Goal: Feedback & Contribution: Submit feedback/report problem

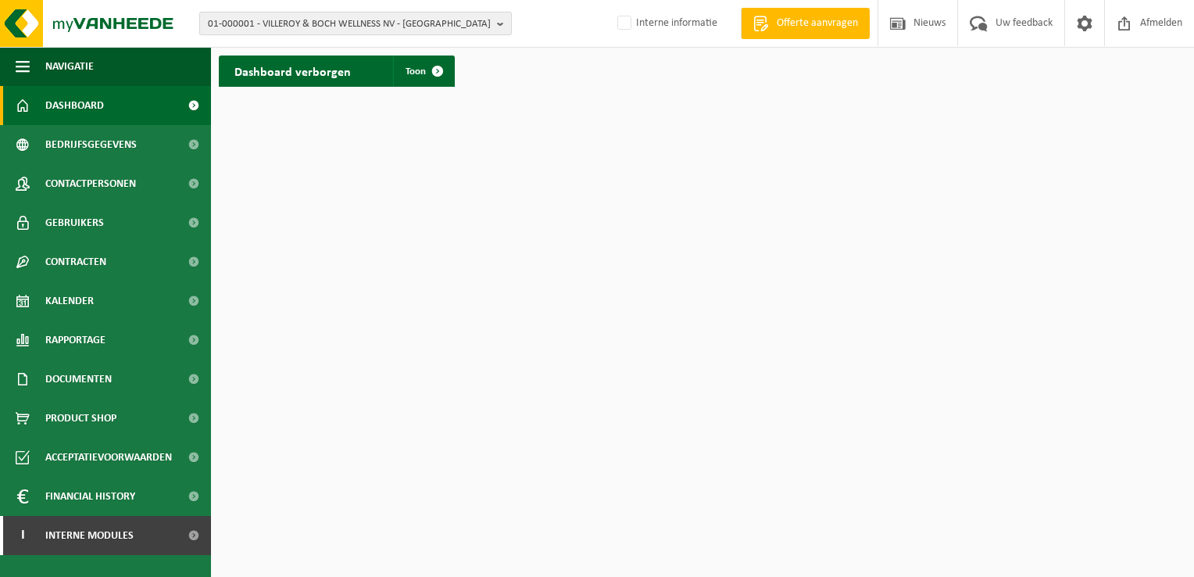
click at [502, 27] on b "button" at bounding box center [504, 24] width 14 height 22
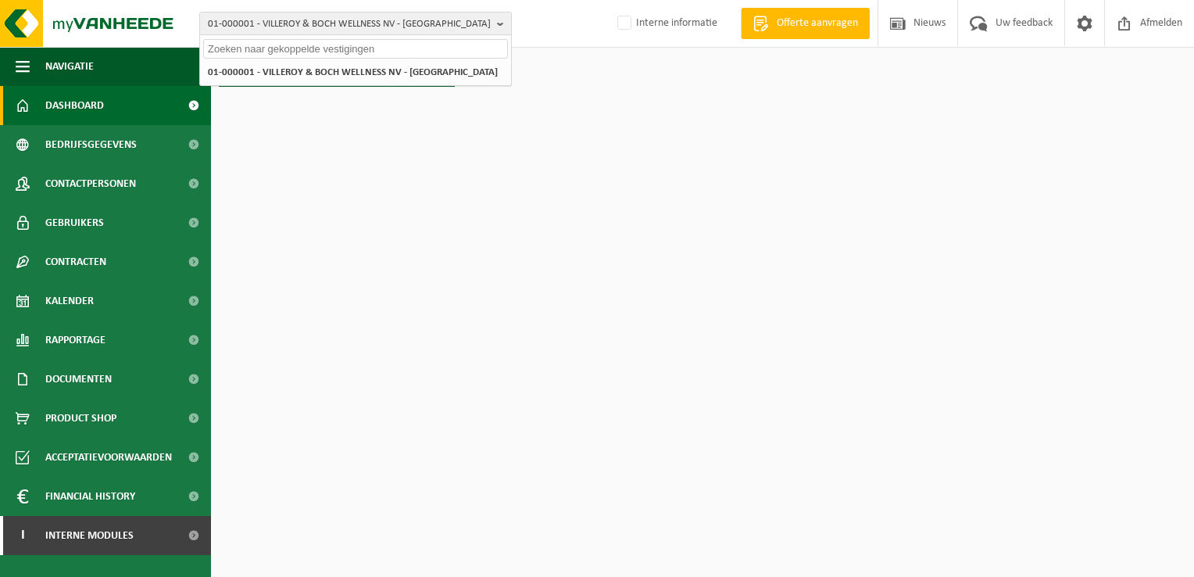
click at [429, 48] on input "text" at bounding box center [355, 49] width 305 height 20
paste input "01-003059"
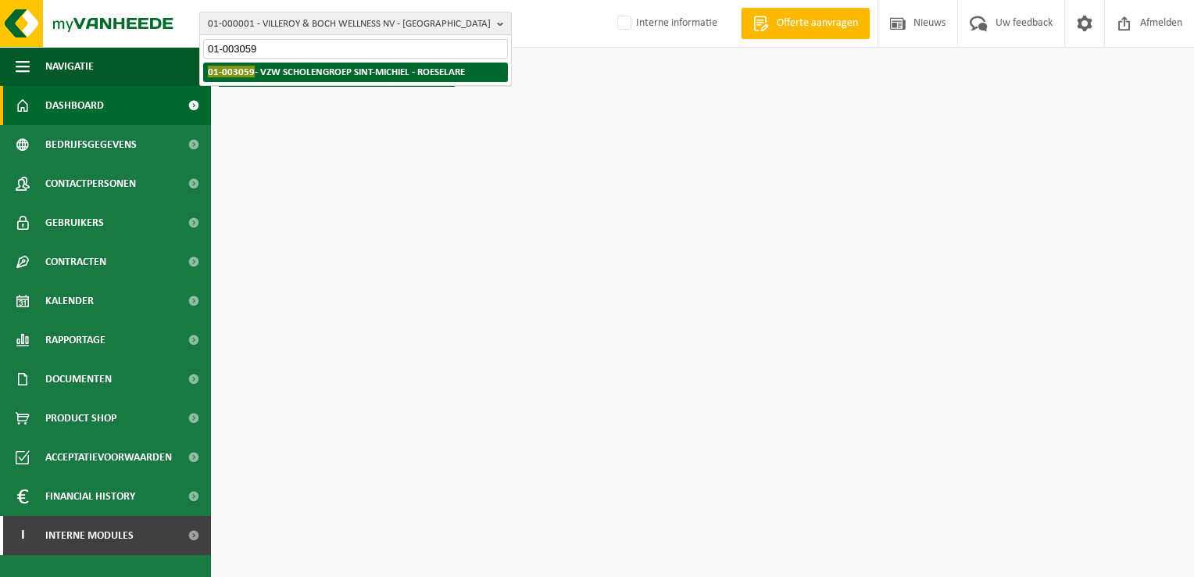
type input "01-003059"
click at [333, 71] on strong "01-003059 - VZW SCHOLENGROEP SINT-MICHIEL - ROESELARE" at bounding box center [336, 72] width 257 height 12
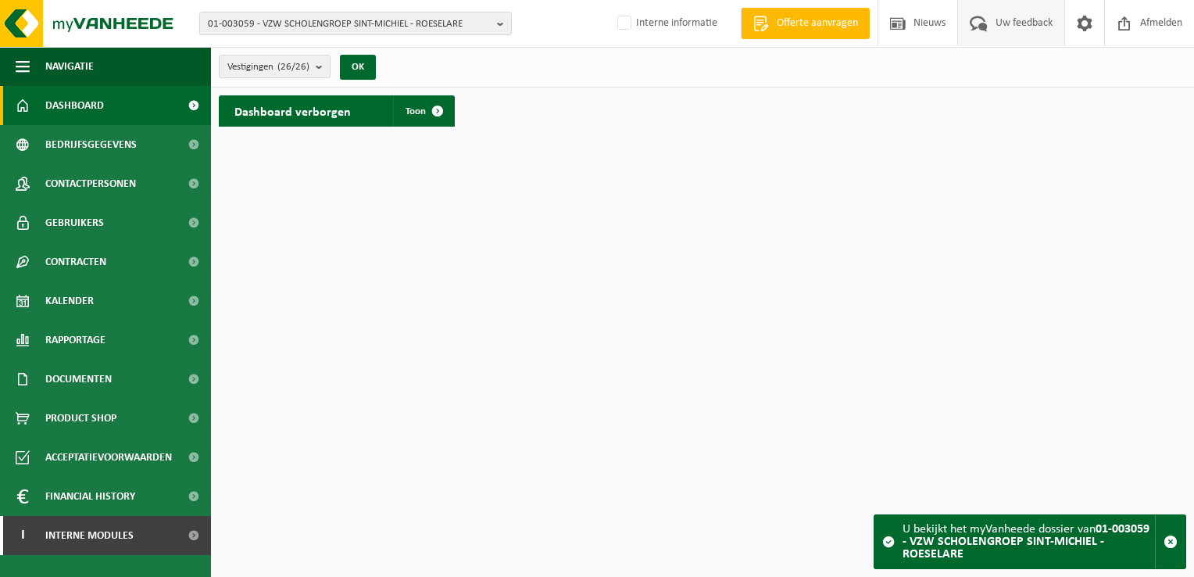
click at [1010, 23] on span "Uw feedback" at bounding box center [1024, 23] width 65 height 46
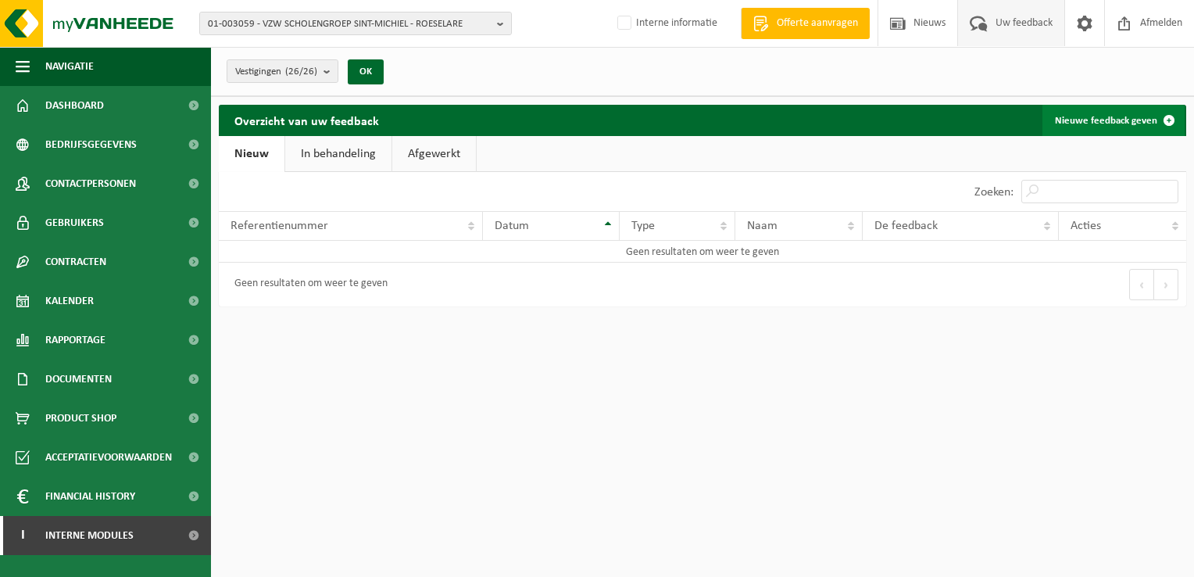
click at [1135, 127] on link "Nieuwe feedback geven" at bounding box center [1113, 120] width 142 height 31
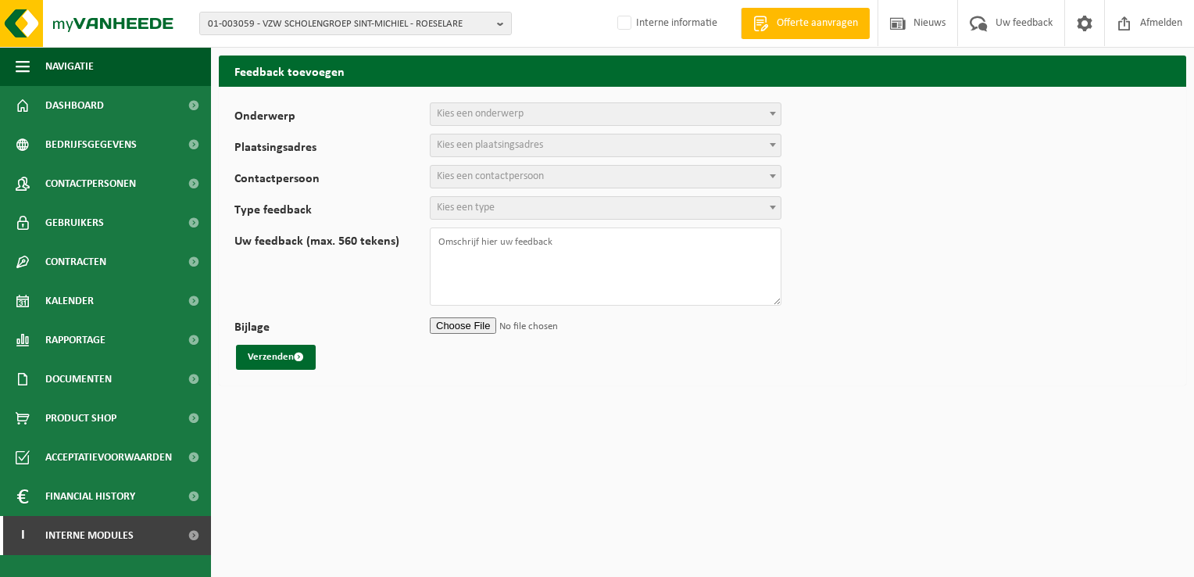
select select
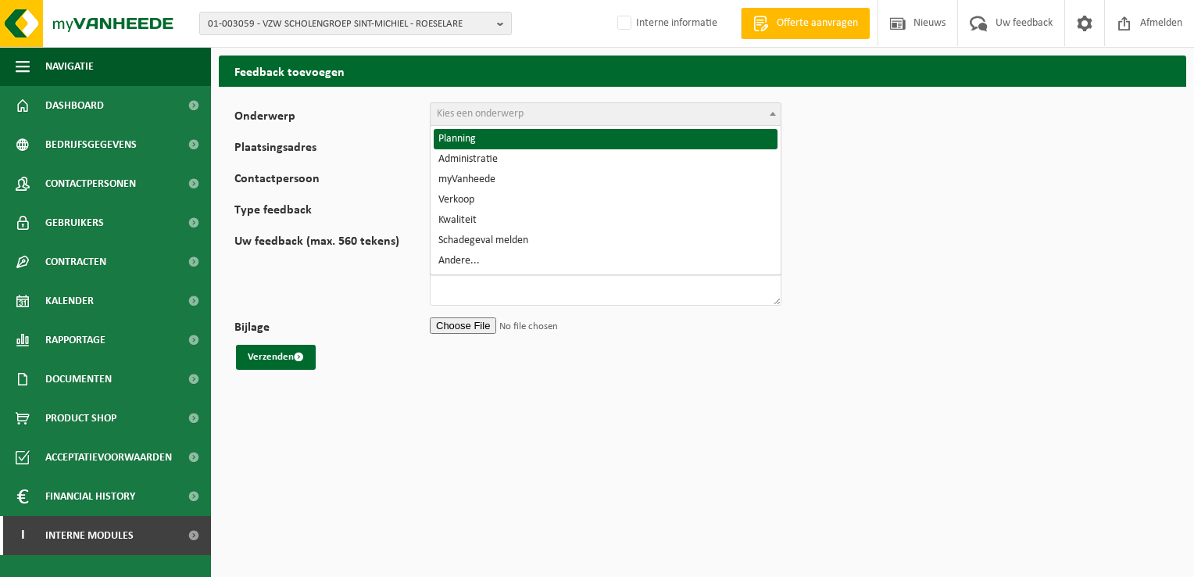
click at [487, 112] on span "Kies een onderwerp" at bounding box center [480, 114] width 87 height 12
select select "1"
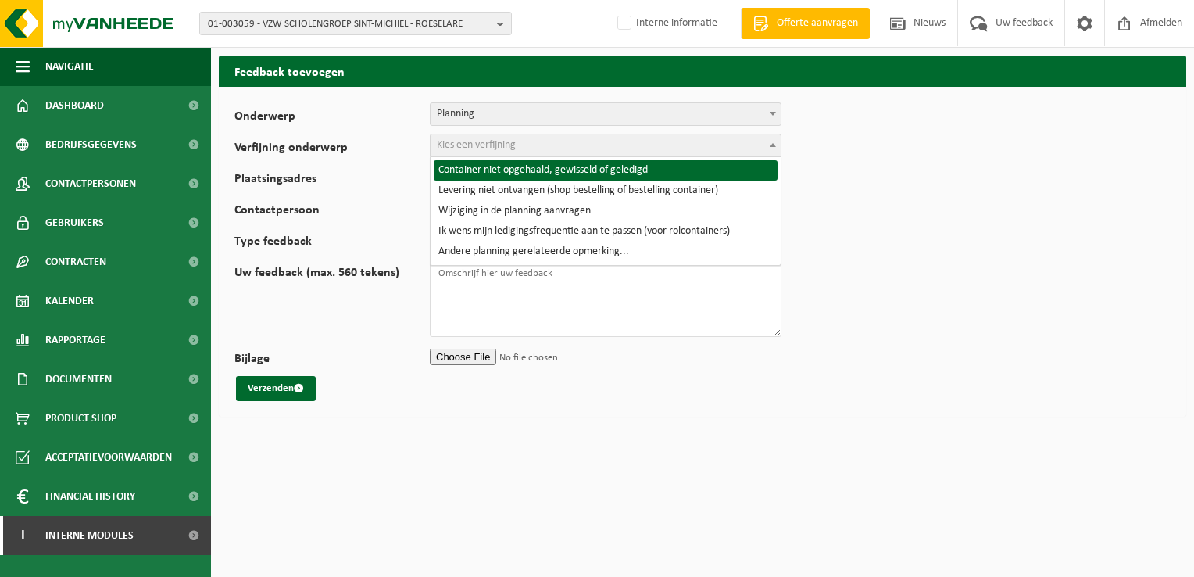
click at [476, 143] on span "Kies een verfijning" at bounding box center [476, 145] width 79 height 12
select select "2"
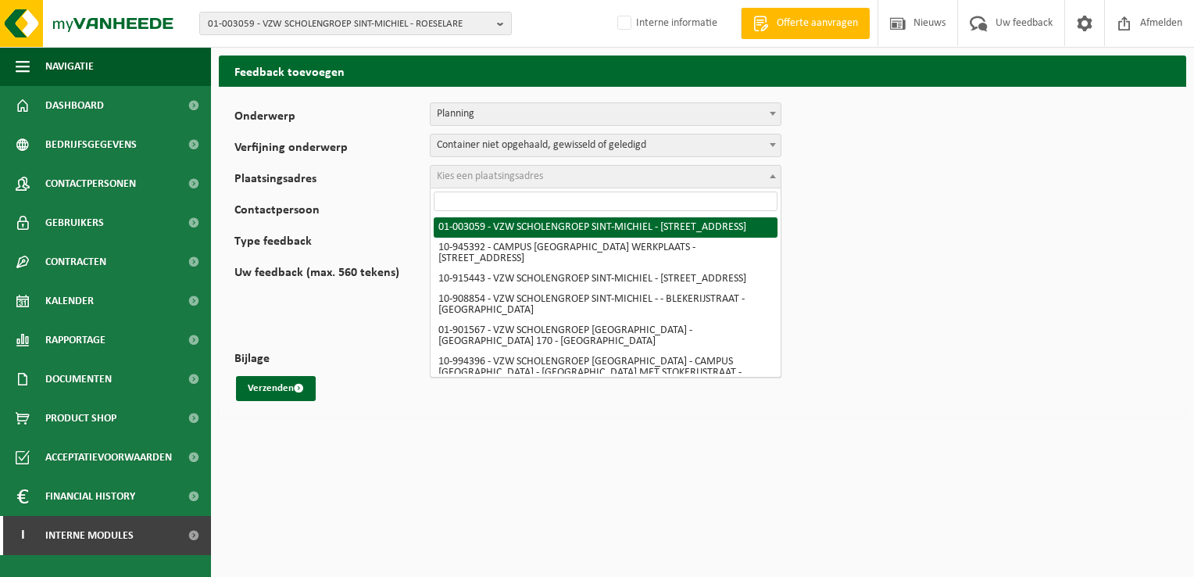
click at [545, 178] on span "Kies een plaatsingsadres" at bounding box center [606, 177] width 350 height 22
click at [535, 202] on input "search" at bounding box center [606, 201] width 344 height 20
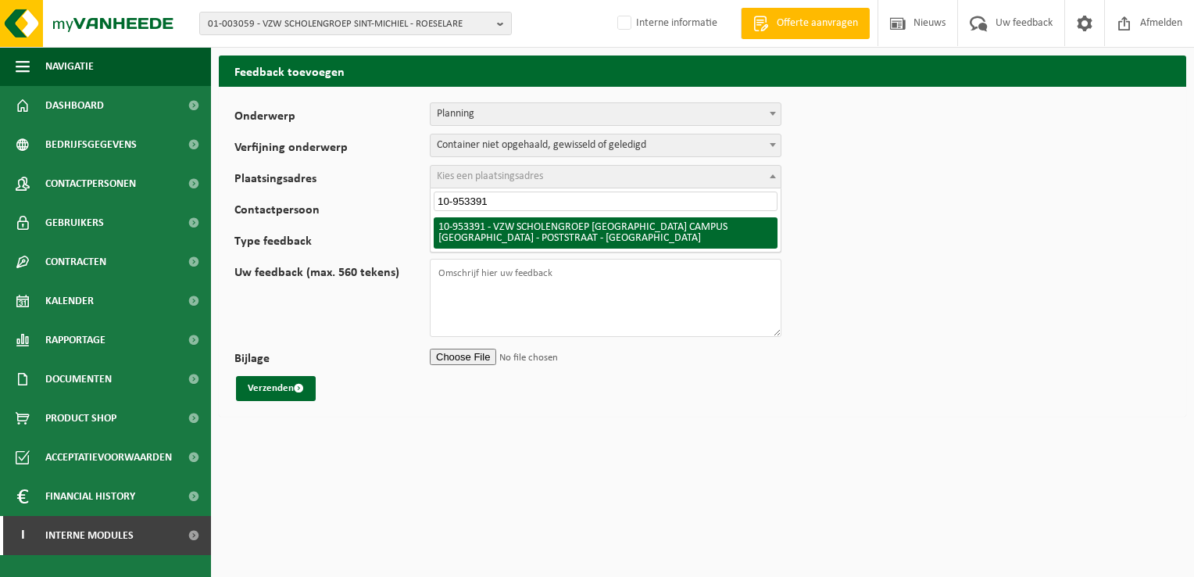
type input "10-953391"
select select "143588"
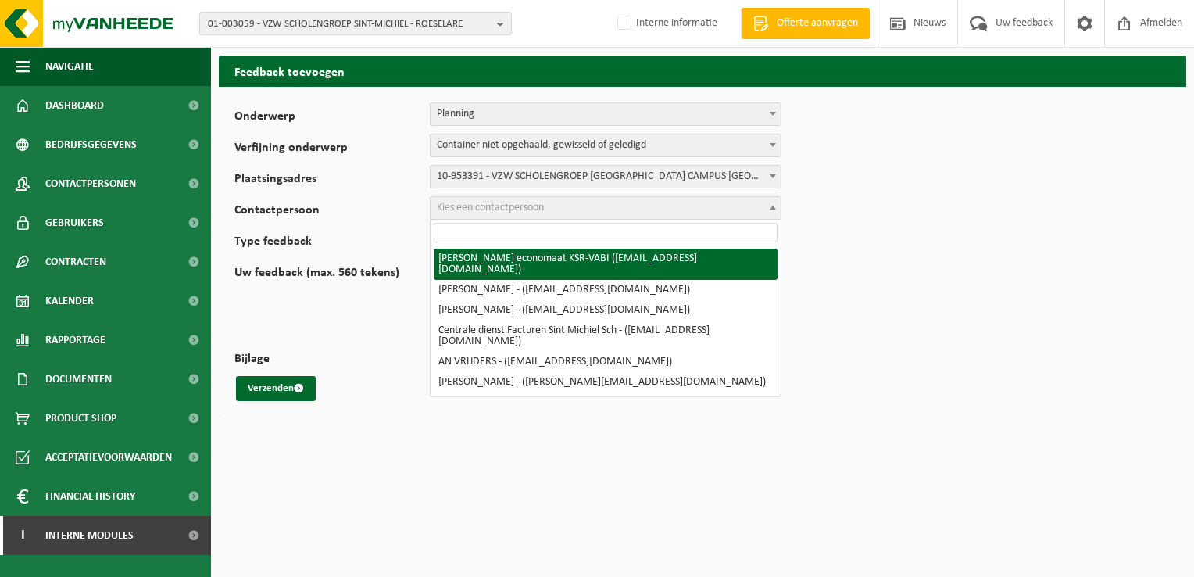
click at [510, 206] on span "Kies een contactpersoon" at bounding box center [490, 208] width 107 height 12
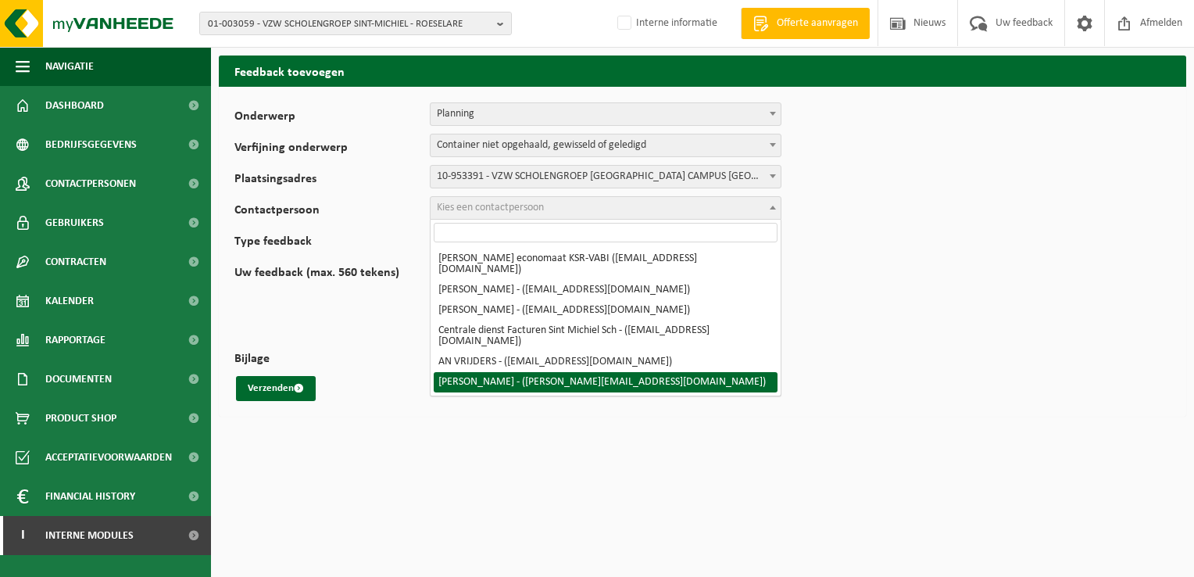
click at [953, 439] on html "01-003059 - VZW SCHOLENGROEP SINT-MICHIEL - ROESELARE 10-868074 - GROEP DOKO ( …" at bounding box center [597, 288] width 1194 height 577
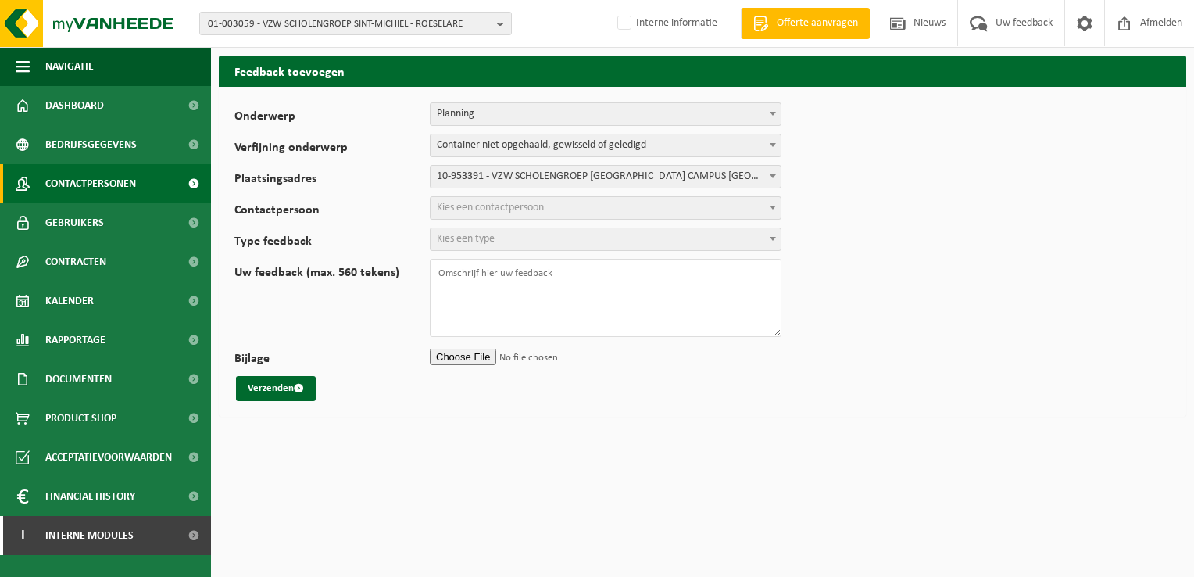
click at [82, 187] on span "Contactpersonen" at bounding box center [90, 183] width 91 height 39
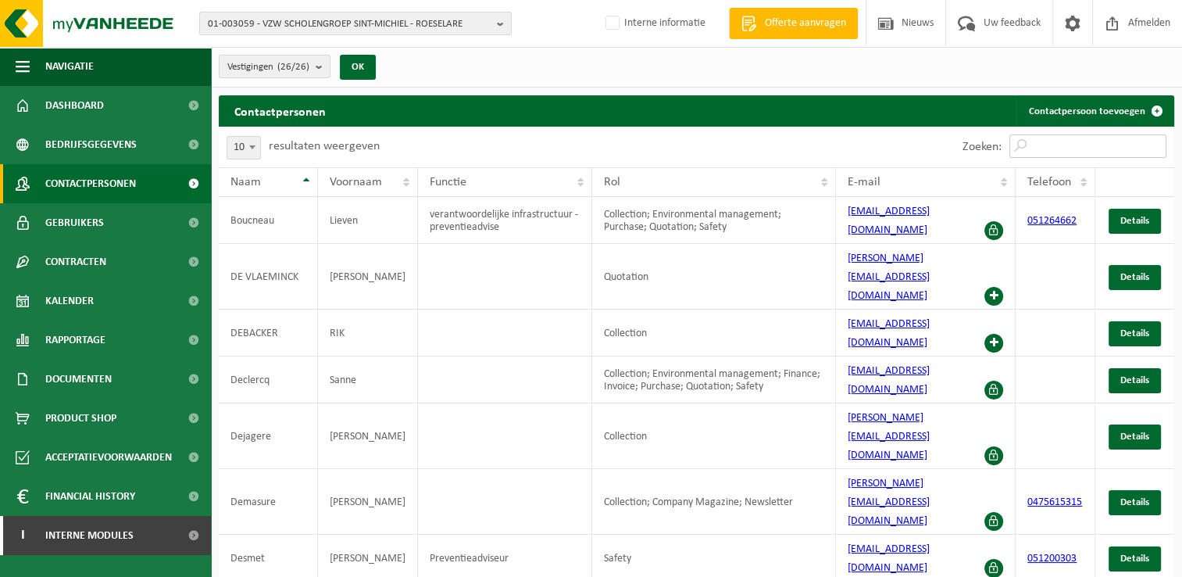
click at [1135, 146] on input "Zoeken:" at bounding box center [1088, 145] width 157 height 23
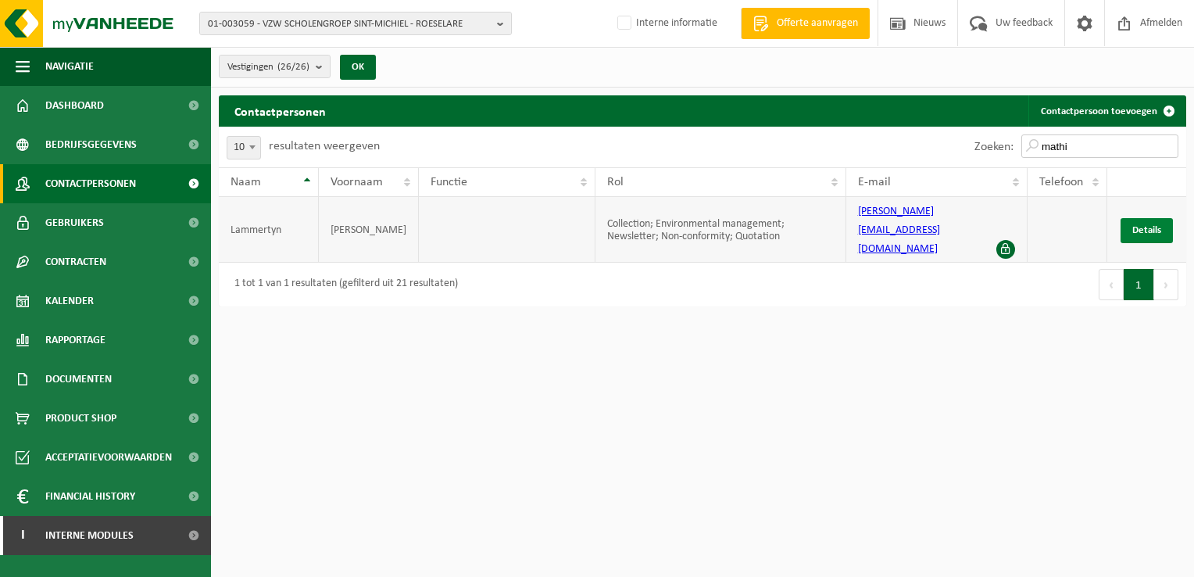
type input "mathi"
click at [1158, 225] on span "Details" at bounding box center [1146, 230] width 29 height 10
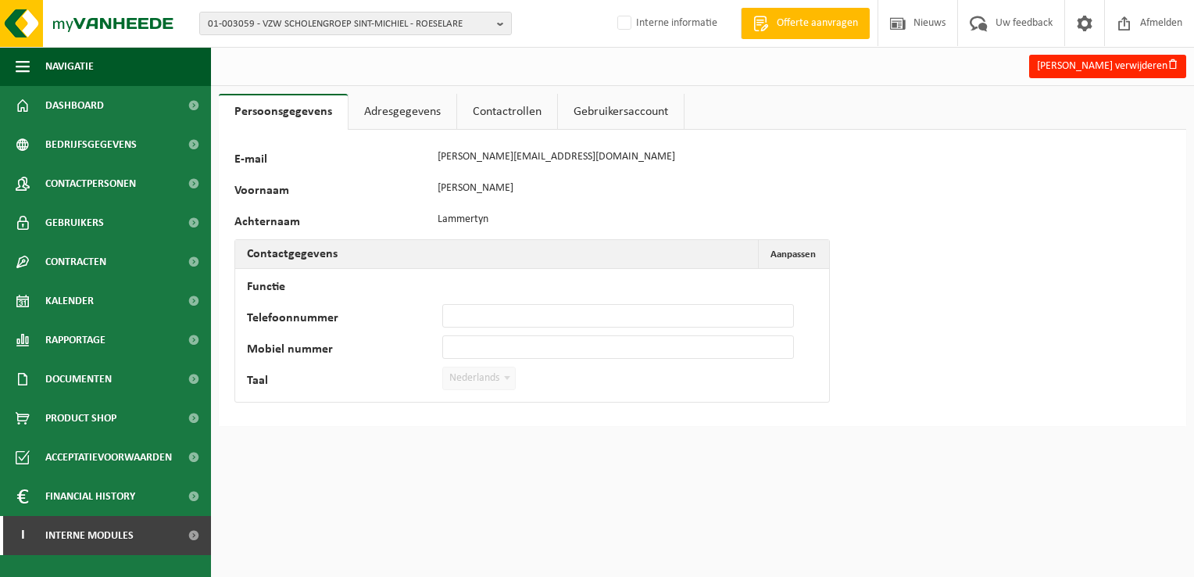
click at [522, 121] on link "Contactrollen" at bounding box center [507, 112] width 100 height 36
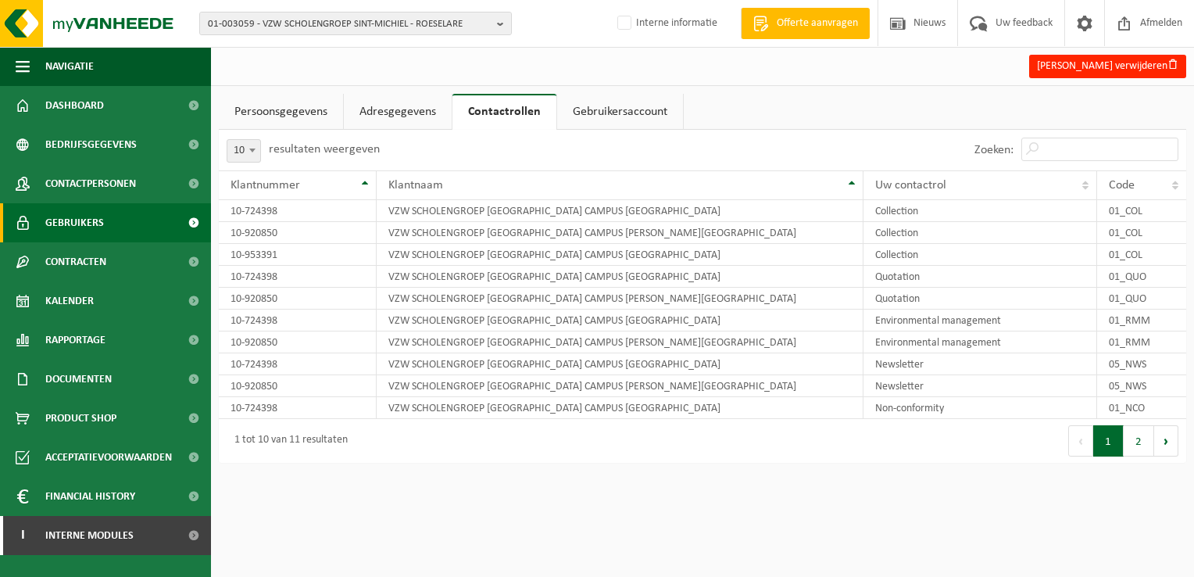
click at [76, 218] on span "Gebruikers" at bounding box center [74, 222] width 59 height 39
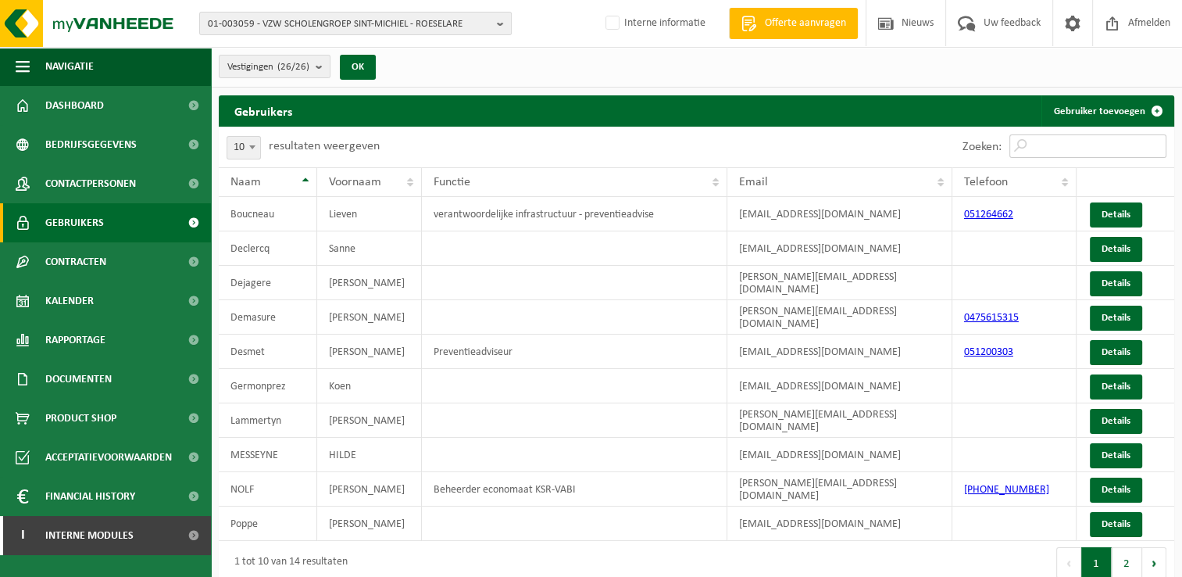
click at [1088, 142] on input "Zoeken:" at bounding box center [1088, 145] width 157 height 23
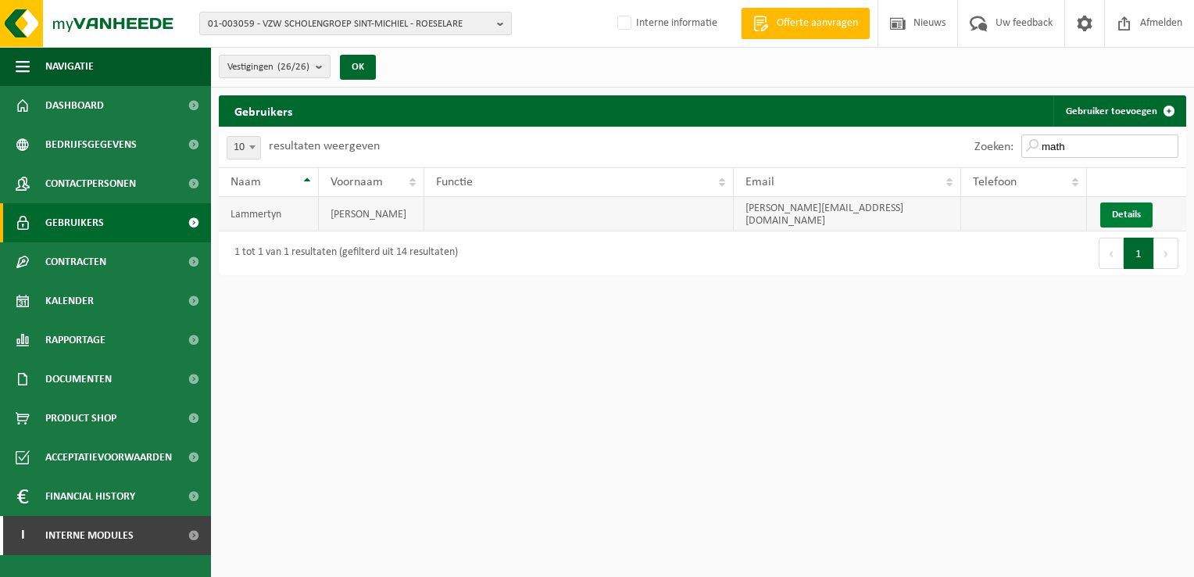
type input "math"
click at [1128, 216] on link "Details" at bounding box center [1126, 214] width 52 height 25
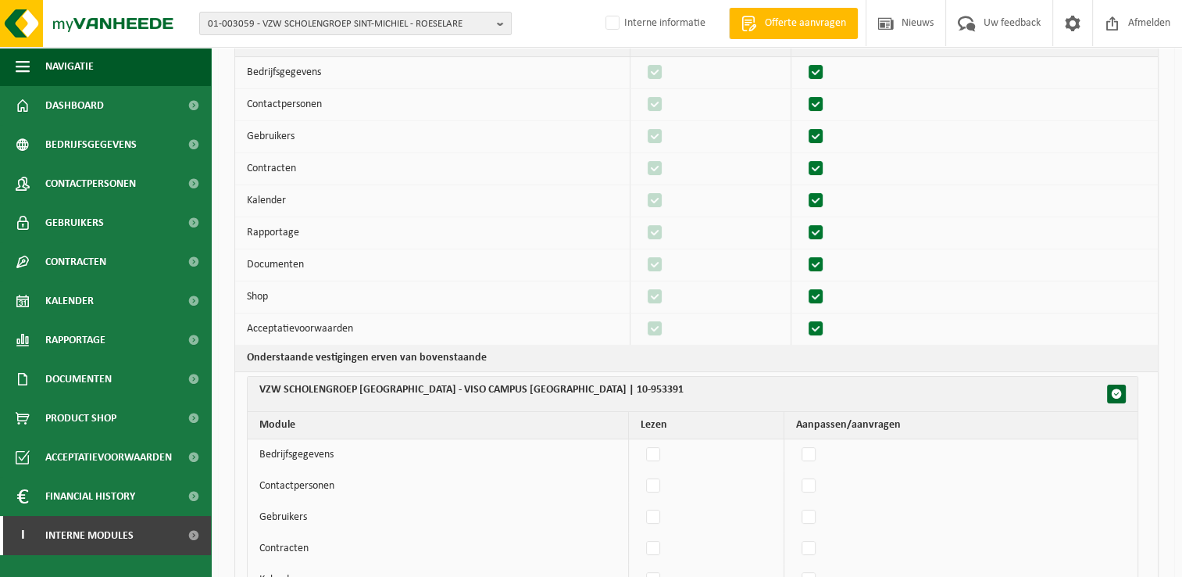
scroll to position [156, 0]
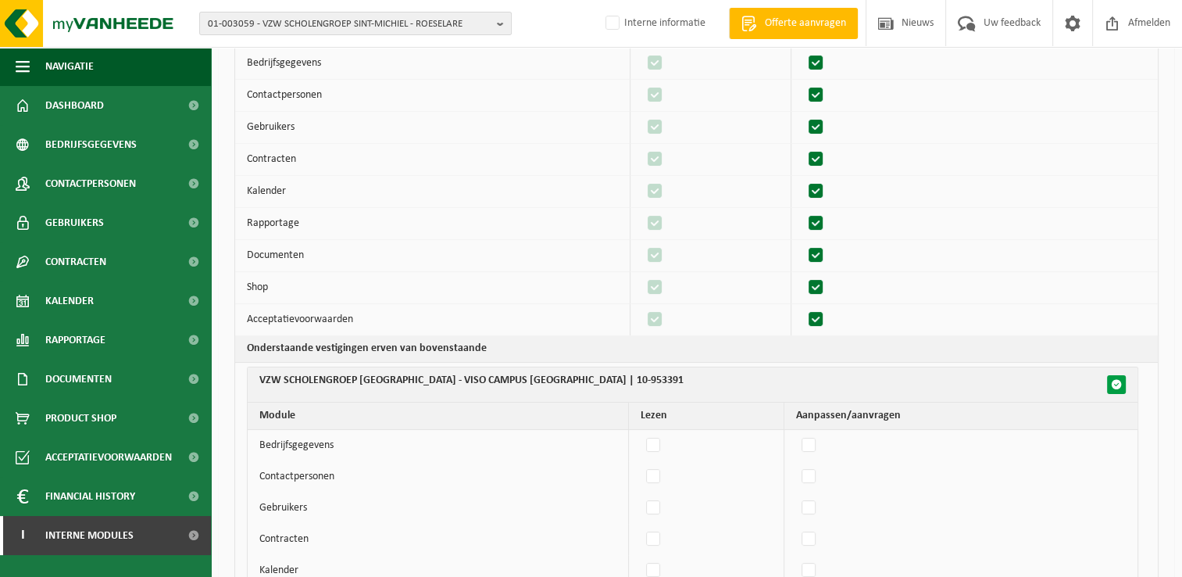
click at [1116, 384] on span "button" at bounding box center [1116, 384] width 11 height 11
checkbox input "true"
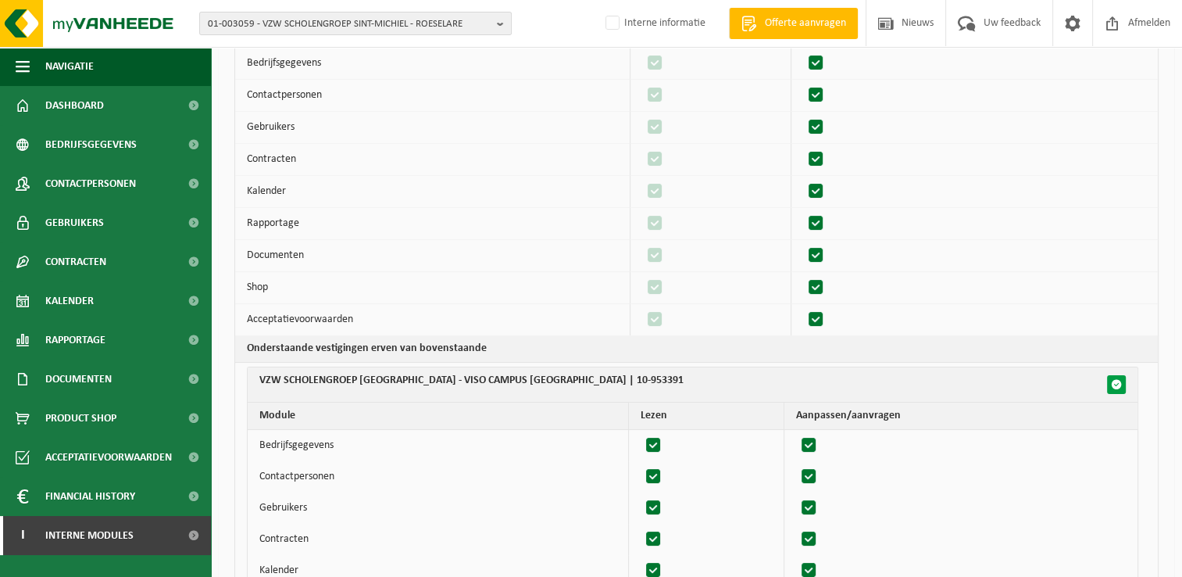
checkbox input "true"
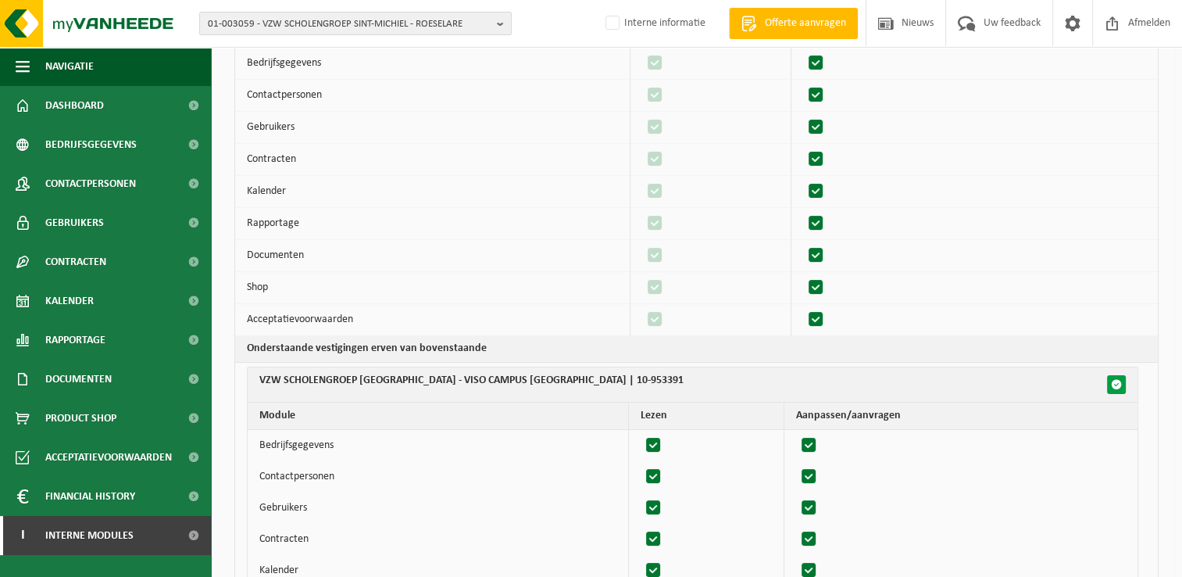
checkbox input "true"
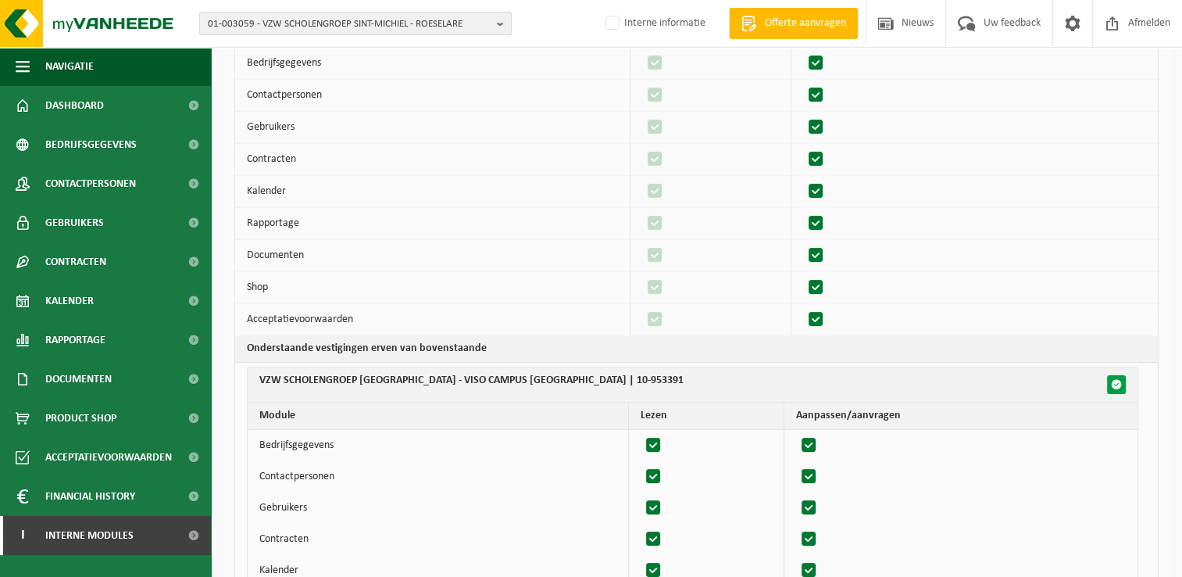
checkbox input "true"
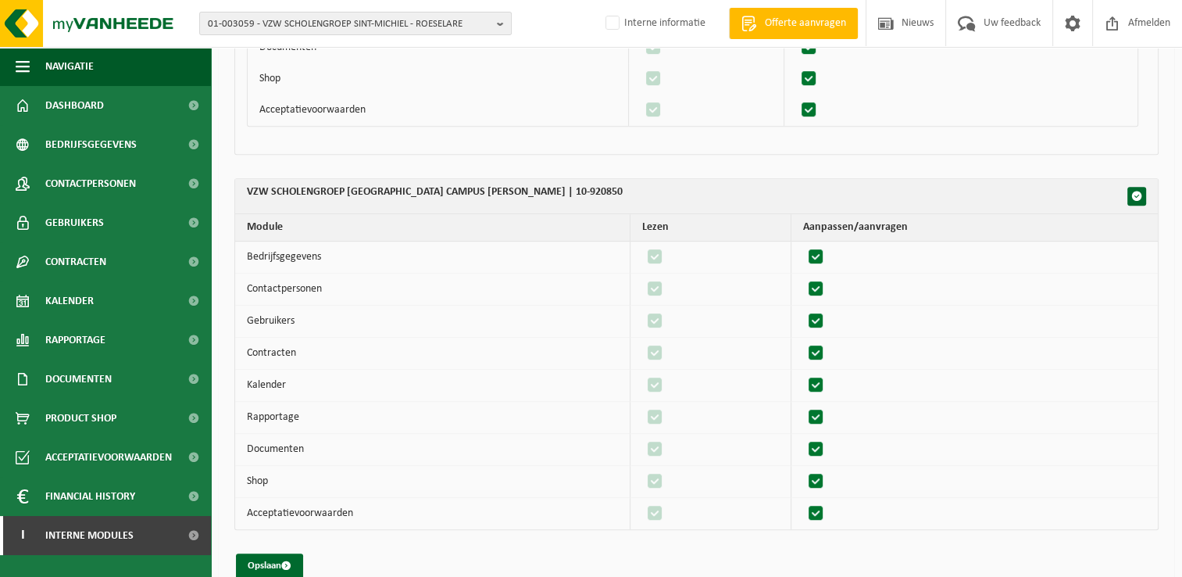
scroll to position [761, 0]
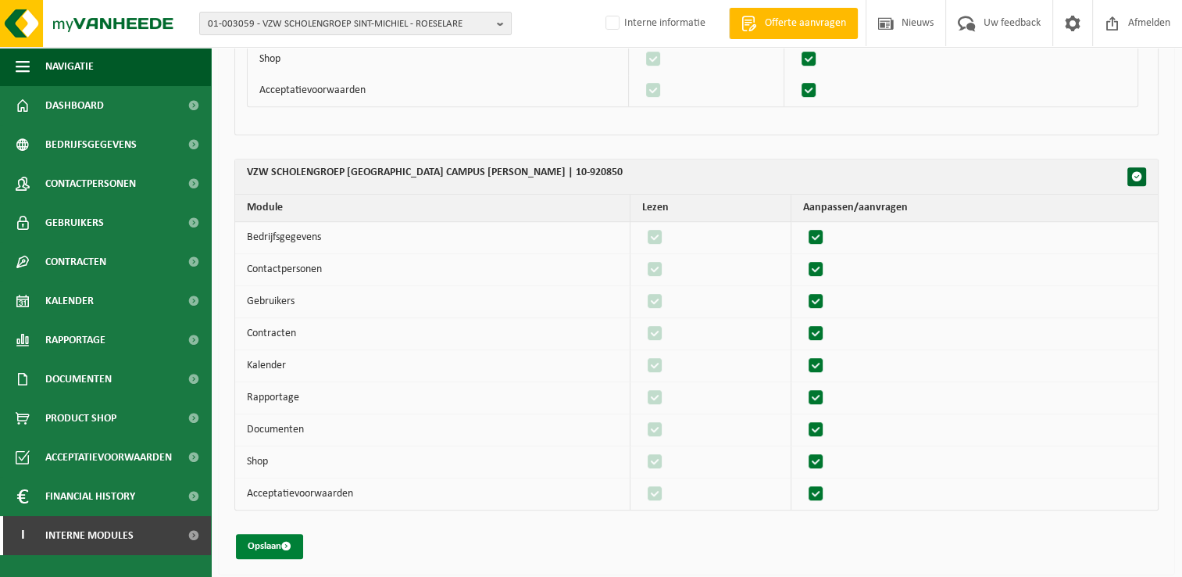
click at [245, 540] on button "Opslaan" at bounding box center [269, 546] width 67 height 25
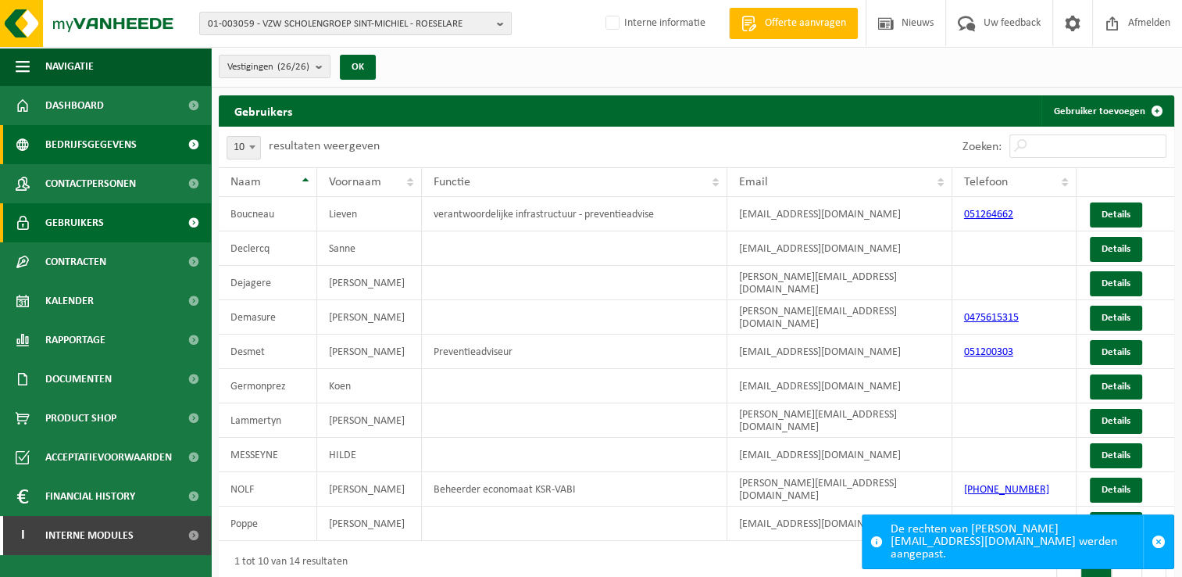
click at [111, 148] on span "Bedrijfsgegevens" at bounding box center [90, 144] width 91 height 39
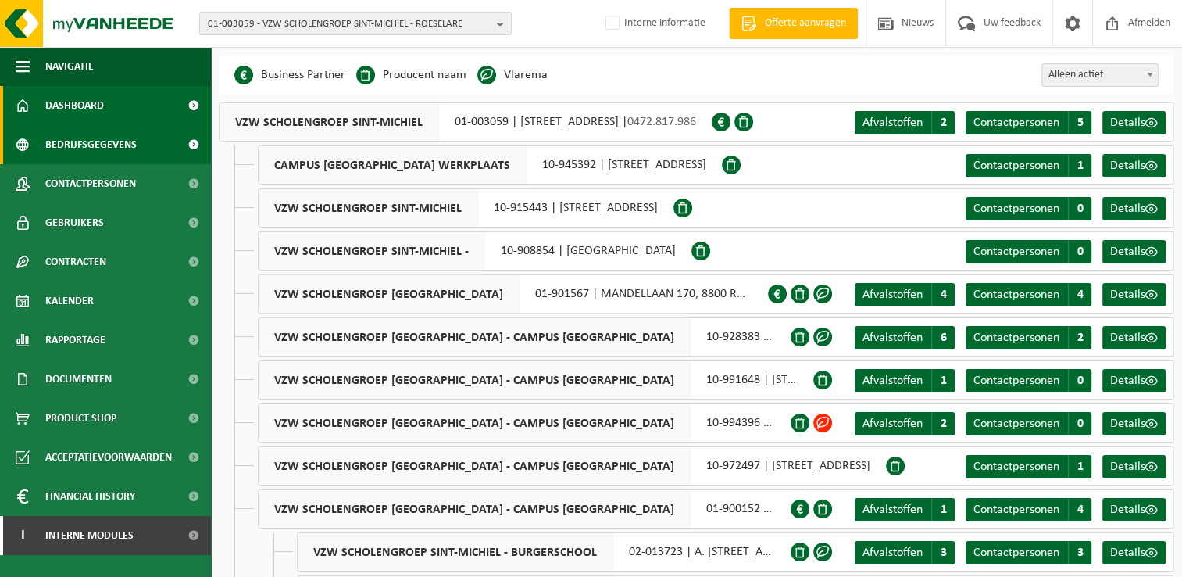
click at [83, 101] on span "Dashboard" at bounding box center [74, 105] width 59 height 39
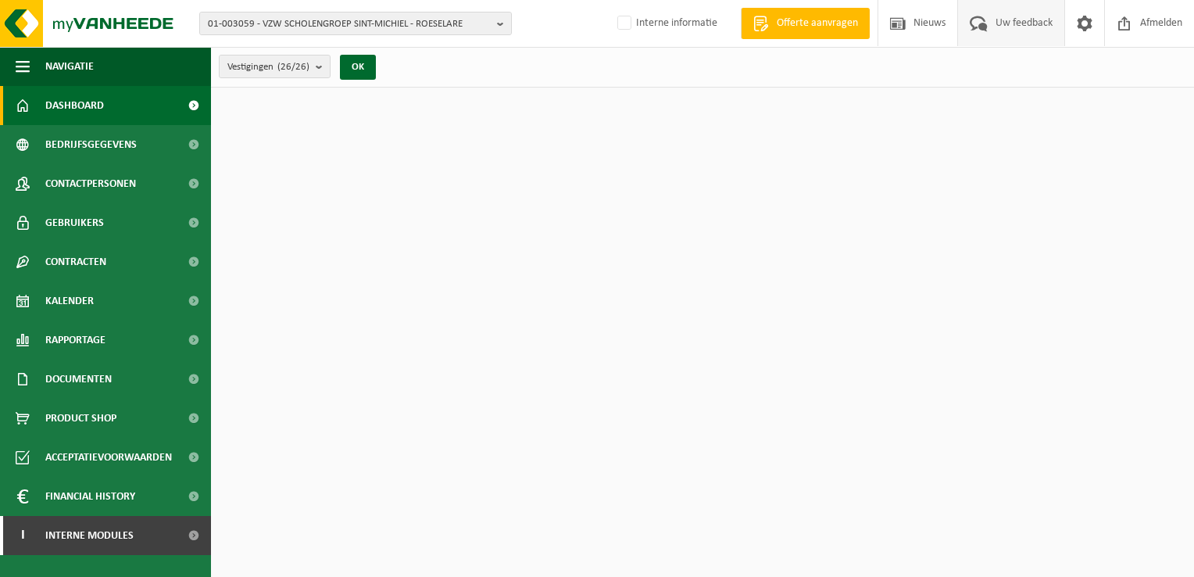
click at [1007, 26] on span "Uw feedback" at bounding box center [1024, 23] width 65 height 46
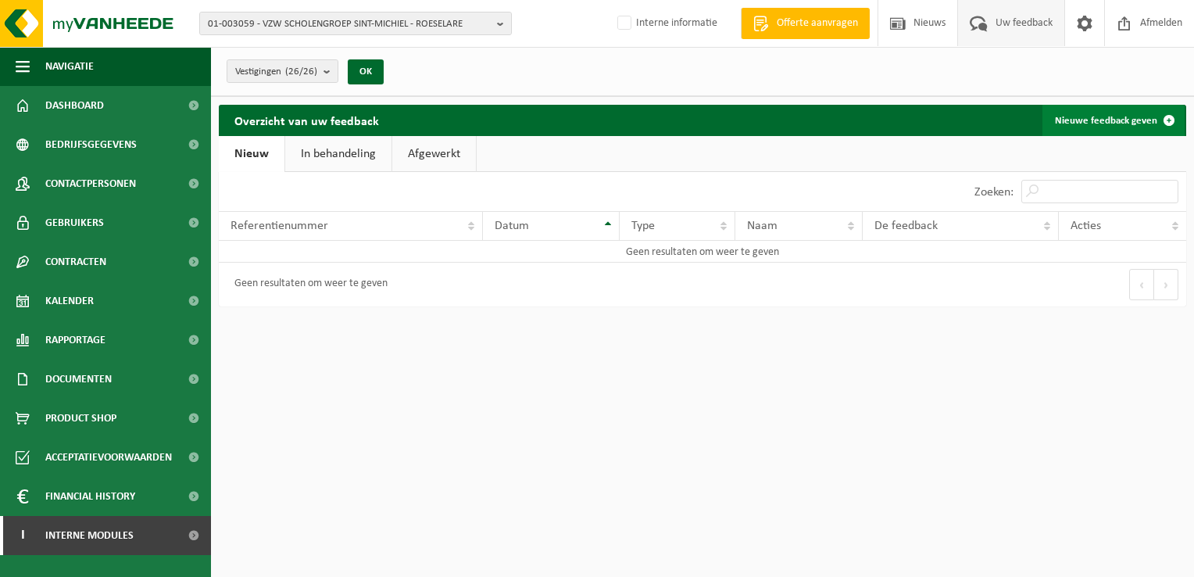
click at [1105, 119] on link "Nieuwe feedback geven" at bounding box center [1113, 120] width 142 height 31
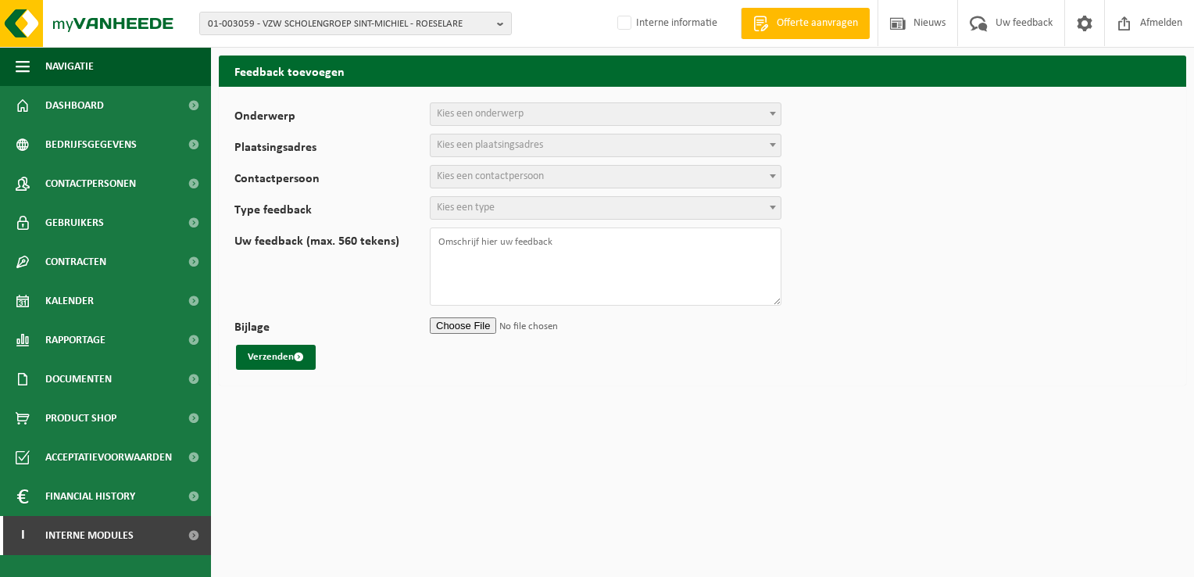
select select
click at [569, 119] on span "Kies een onderwerp" at bounding box center [606, 114] width 350 height 22
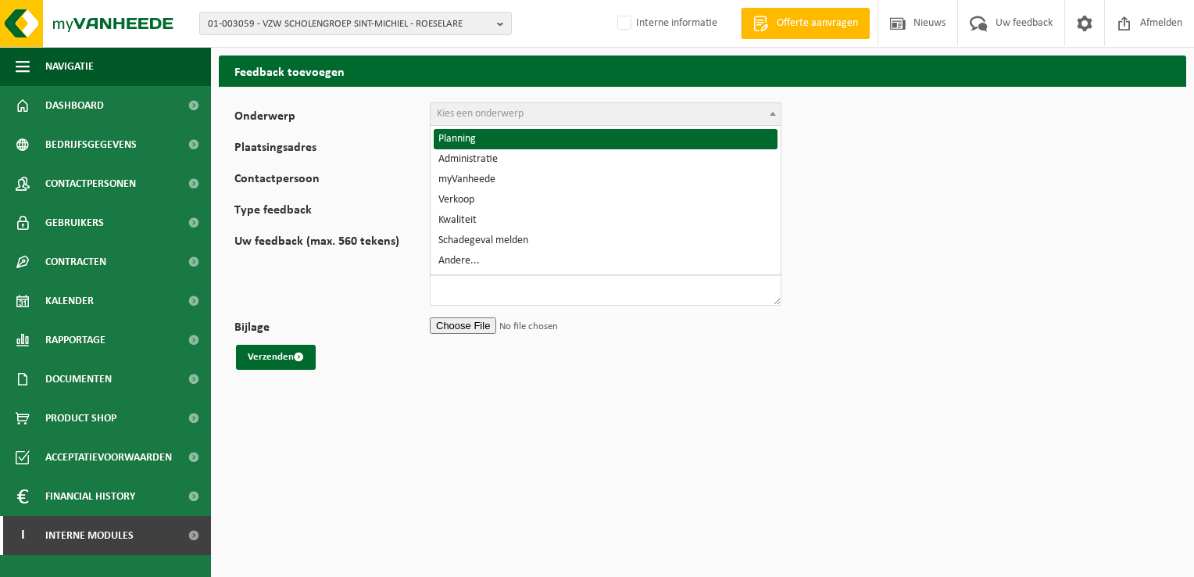
select select "1"
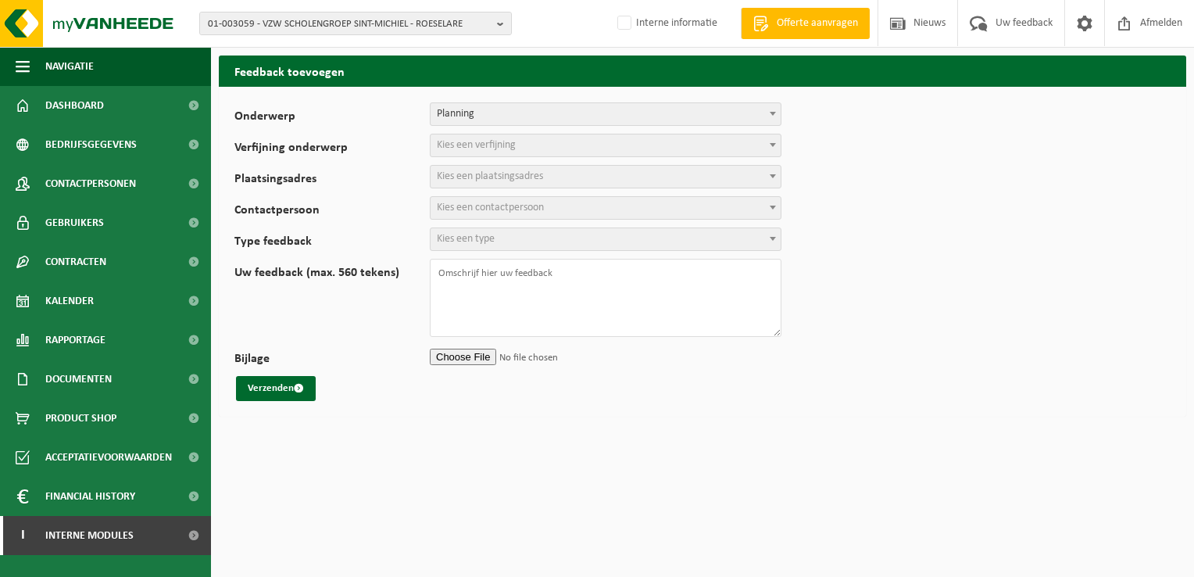
click at [524, 146] on span "Kies een verfijning" at bounding box center [606, 145] width 350 height 22
select select "2"
click at [486, 175] on span "Kies een plaatsingsadres" at bounding box center [490, 176] width 106 height 12
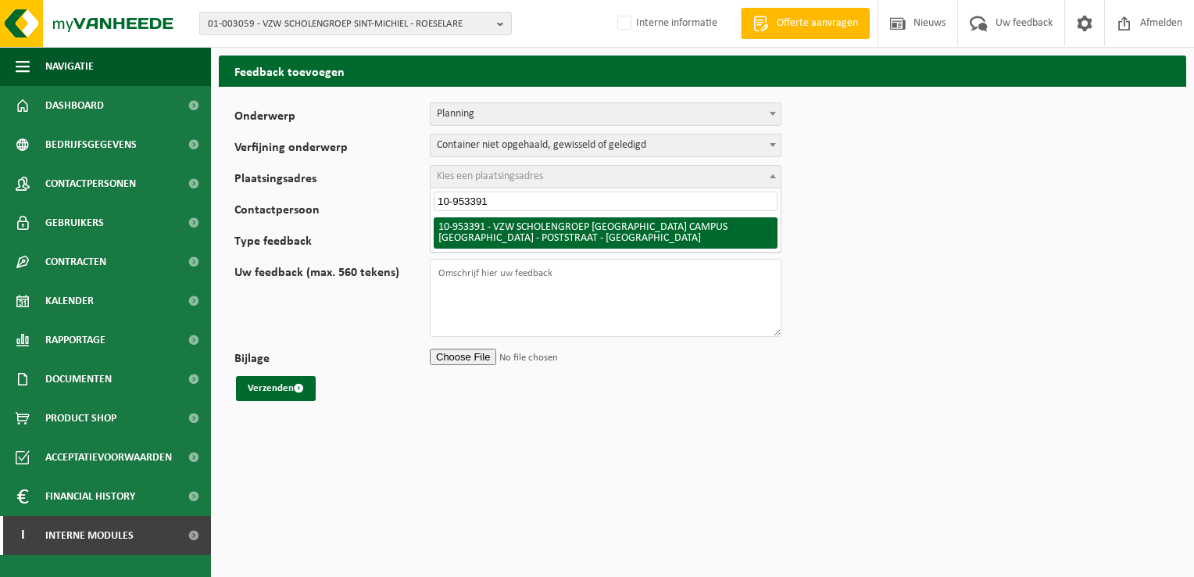
type input "10-953391"
select select "143588"
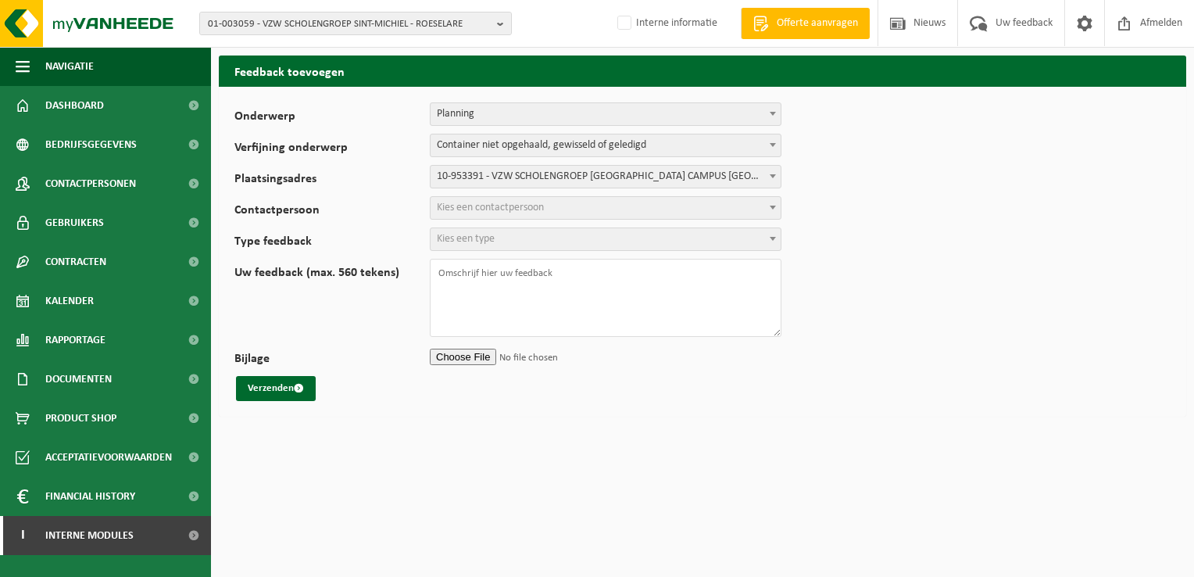
click at [571, 202] on span "Kies een contactpersoon" at bounding box center [606, 208] width 350 height 22
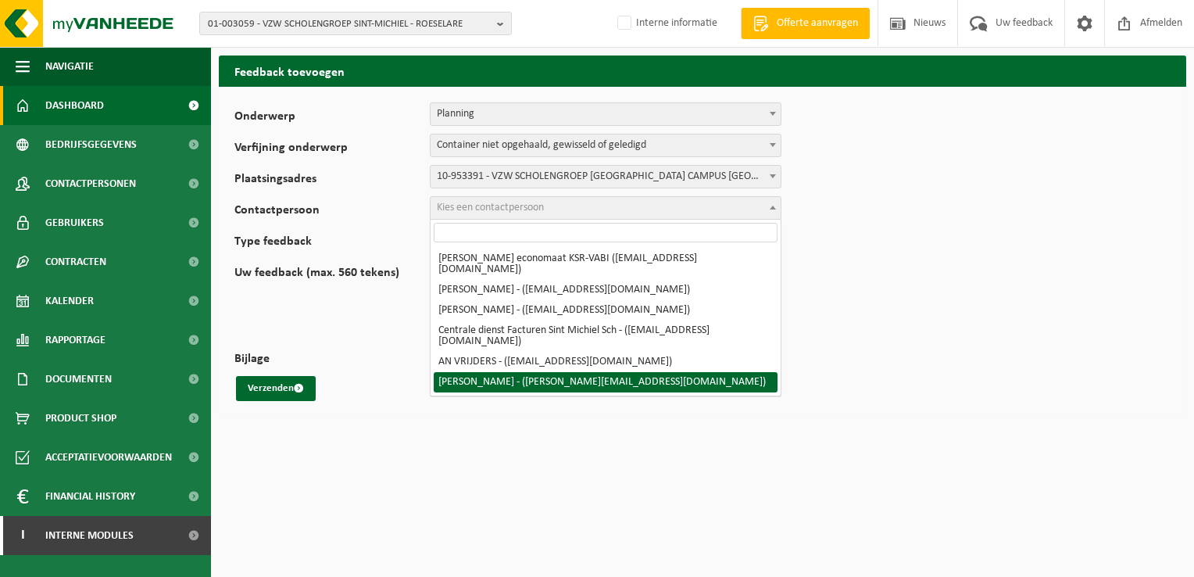
click at [70, 95] on span "Dashboard" at bounding box center [74, 105] width 59 height 39
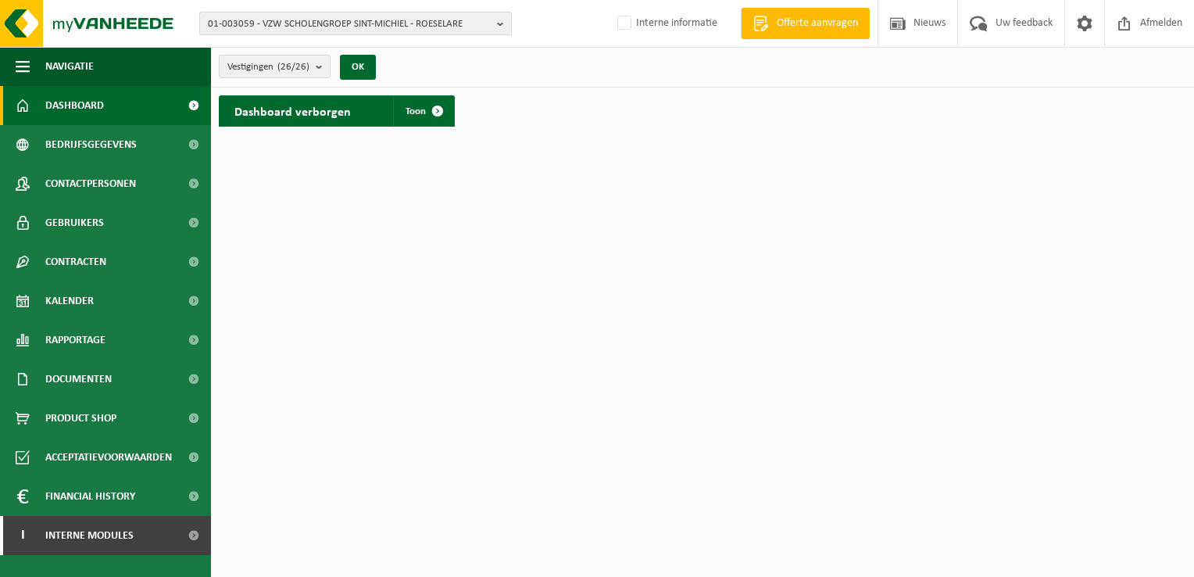
click at [504, 27] on b "button" at bounding box center [504, 24] width 14 height 22
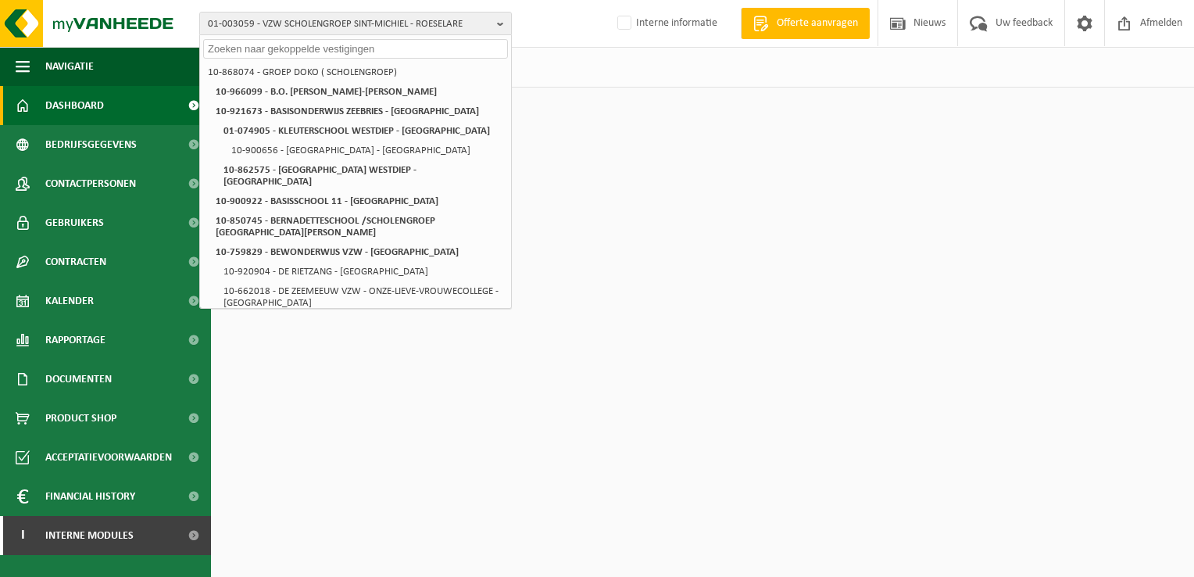
click at [463, 55] on input "text" at bounding box center [355, 49] width 305 height 20
paste input "10-953391"
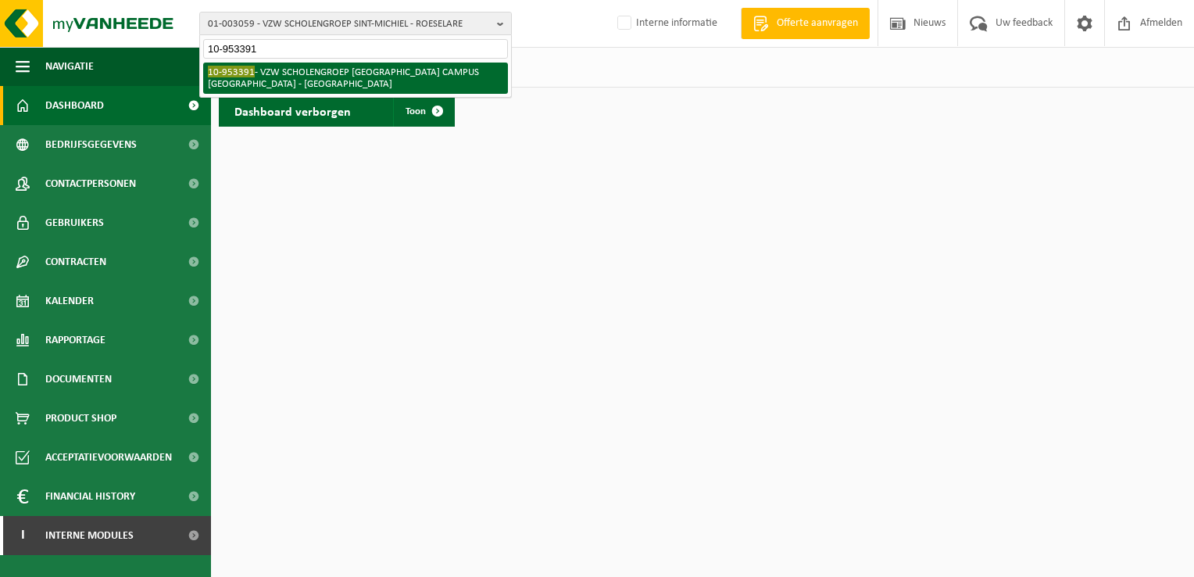
type input "10-953391"
click at [386, 79] on li "10-953391 - VZW SCHOLENGROEP SINT-MICHIEL - VISO CAMPUS POLENPLEIN - ROESELARE" at bounding box center [355, 78] width 305 height 31
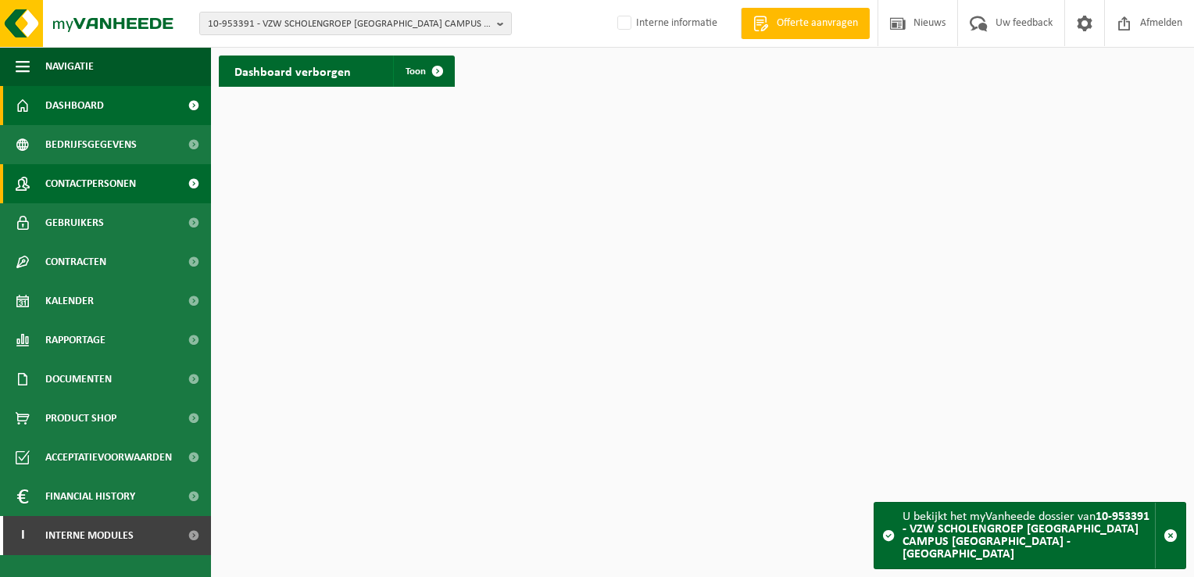
click at [77, 181] on span "Contactpersonen" at bounding box center [90, 183] width 91 height 39
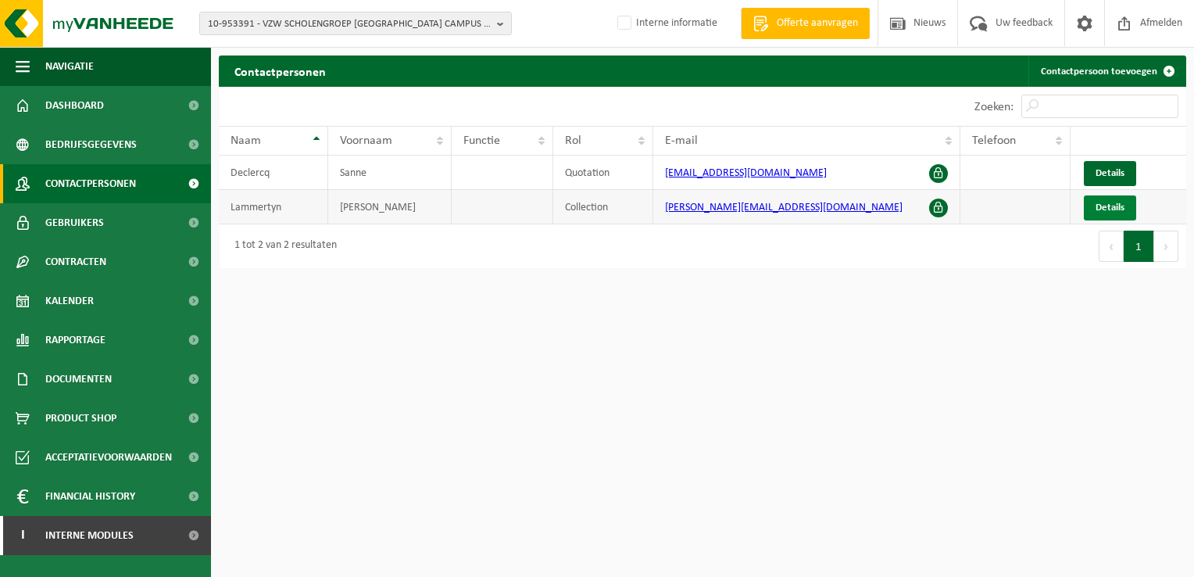
click at [1113, 211] on span "Details" at bounding box center [1110, 207] width 29 height 10
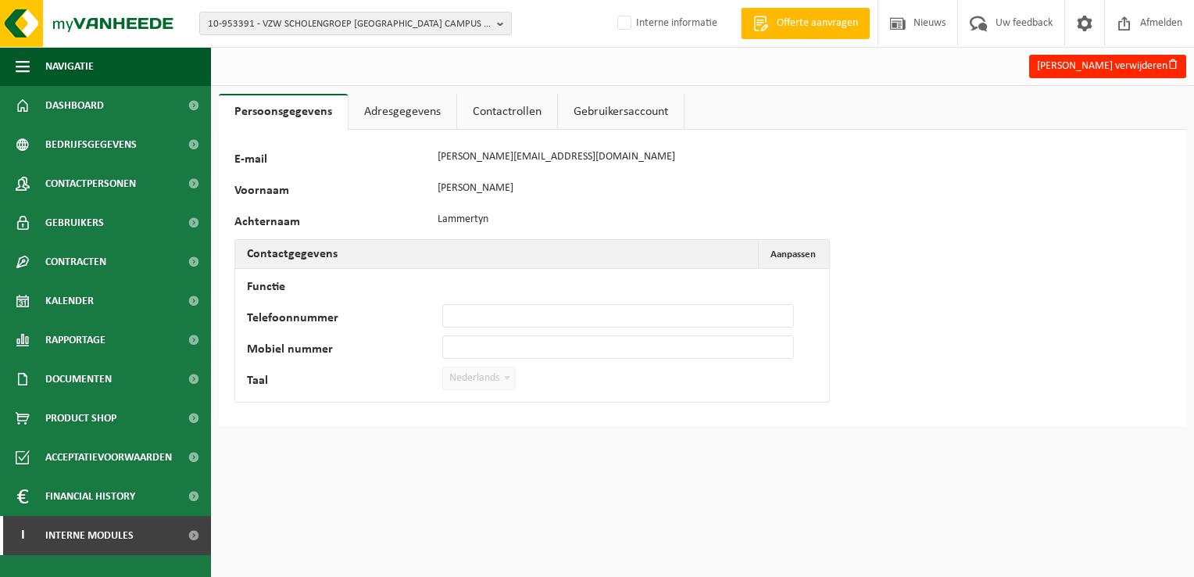
click at [501, 113] on link "Contactrollen" at bounding box center [507, 112] width 100 height 36
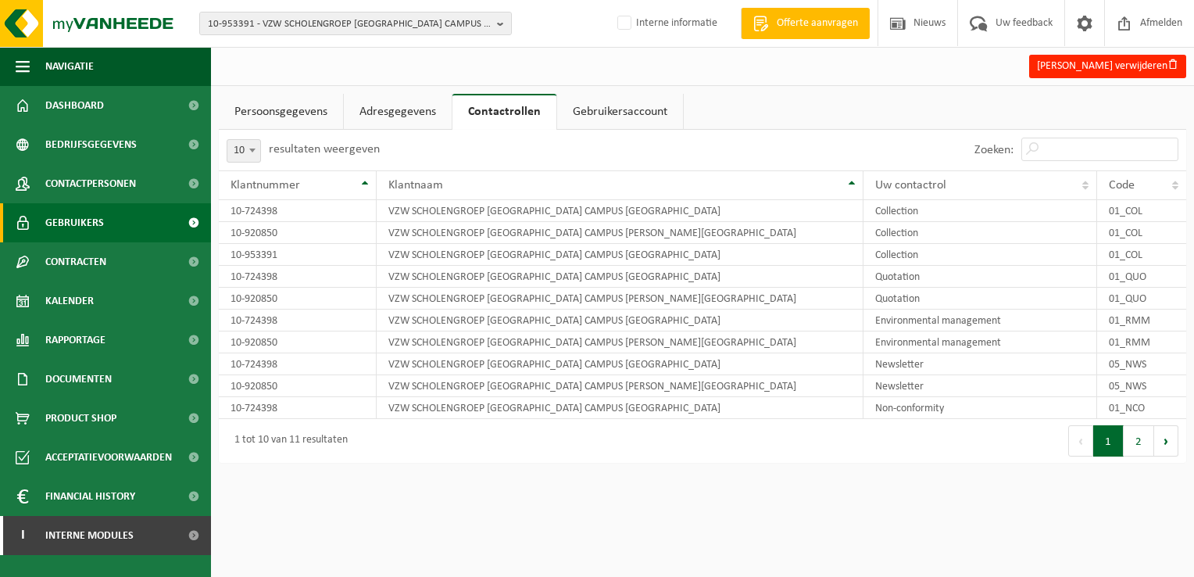
click at [88, 225] on span "Gebruikers" at bounding box center [74, 222] width 59 height 39
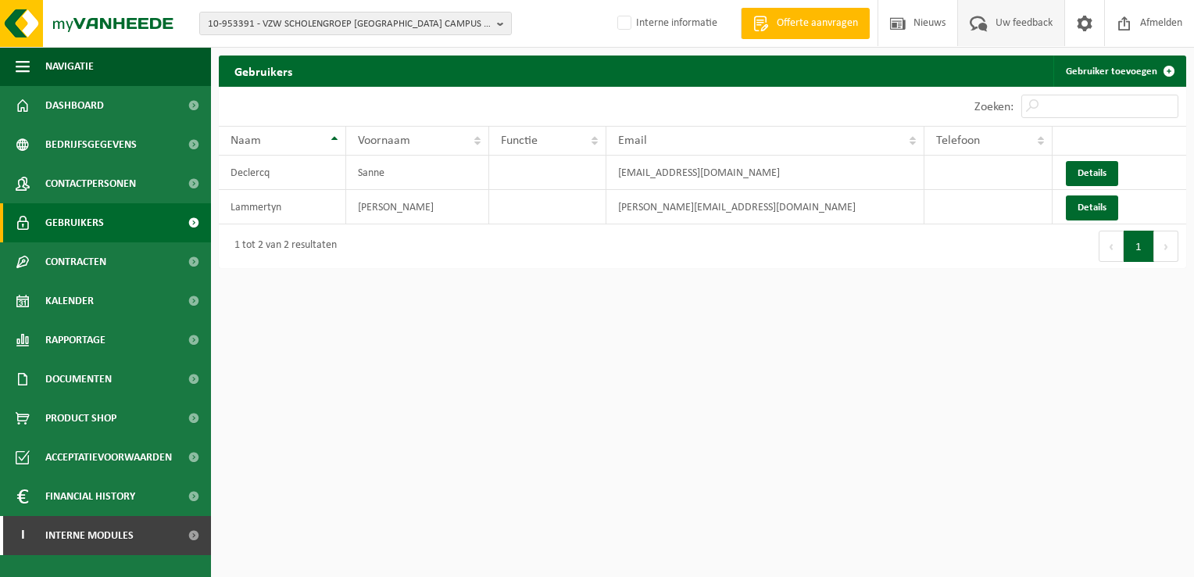
click at [1020, 23] on span "Uw feedback" at bounding box center [1024, 23] width 65 height 46
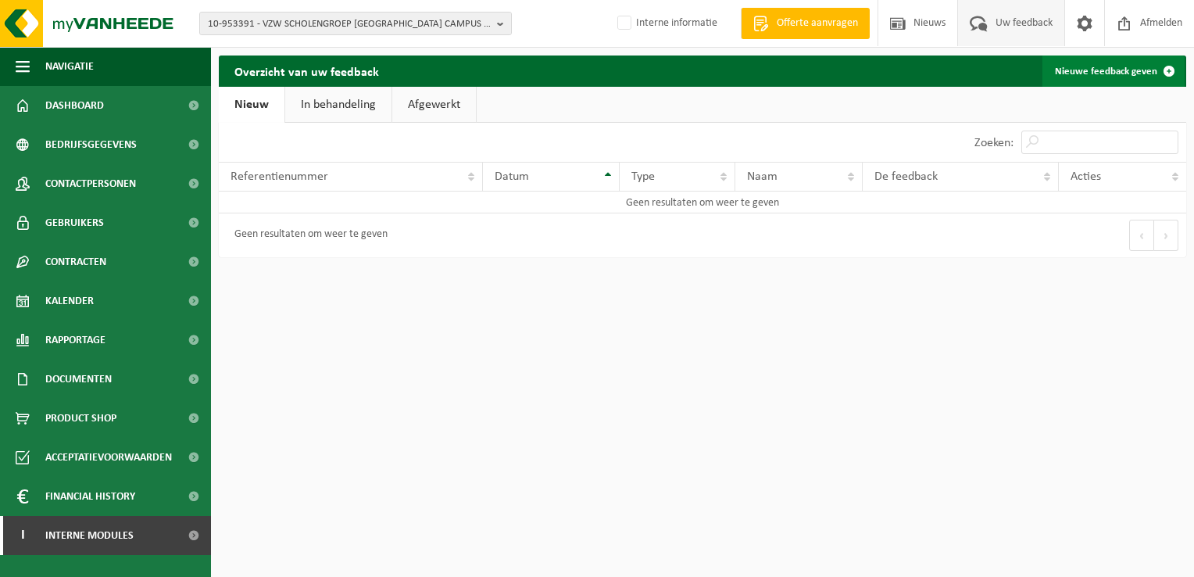
click at [1112, 73] on link "Nieuwe feedback geven" at bounding box center [1113, 70] width 142 height 31
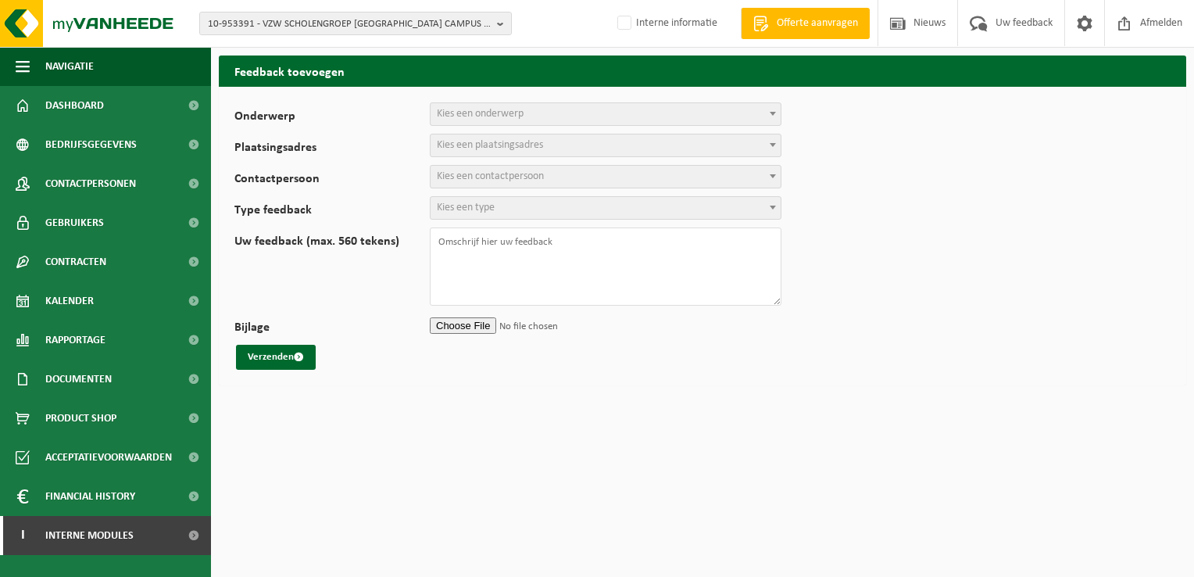
select select
click at [496, 116] on span "Kies een onderwerp" at bounding box center [480, 114] width 87 height 12
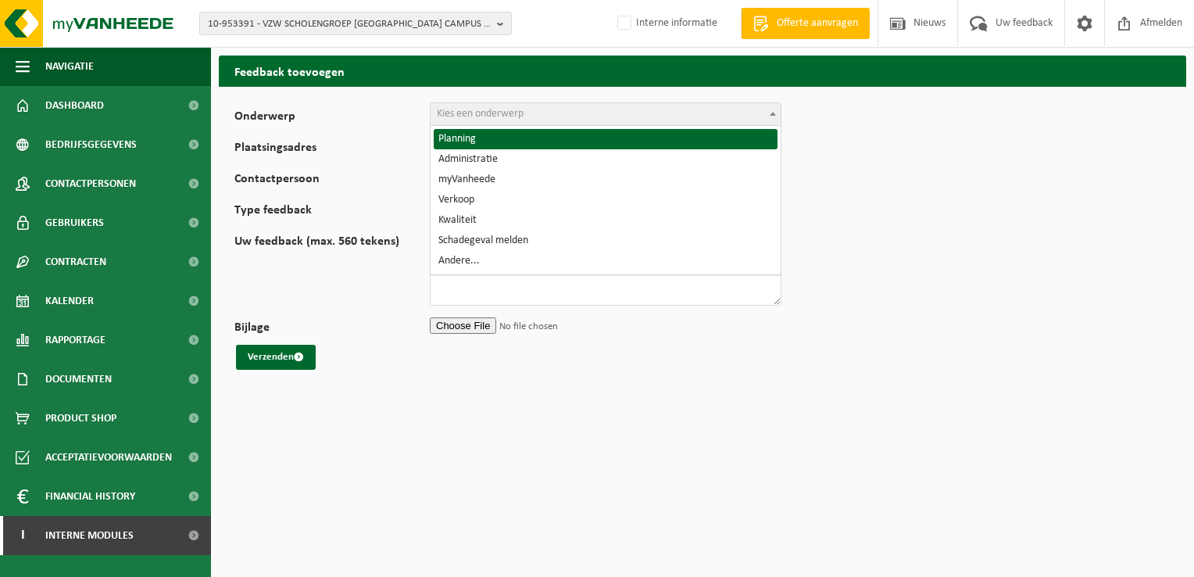
select select "1"
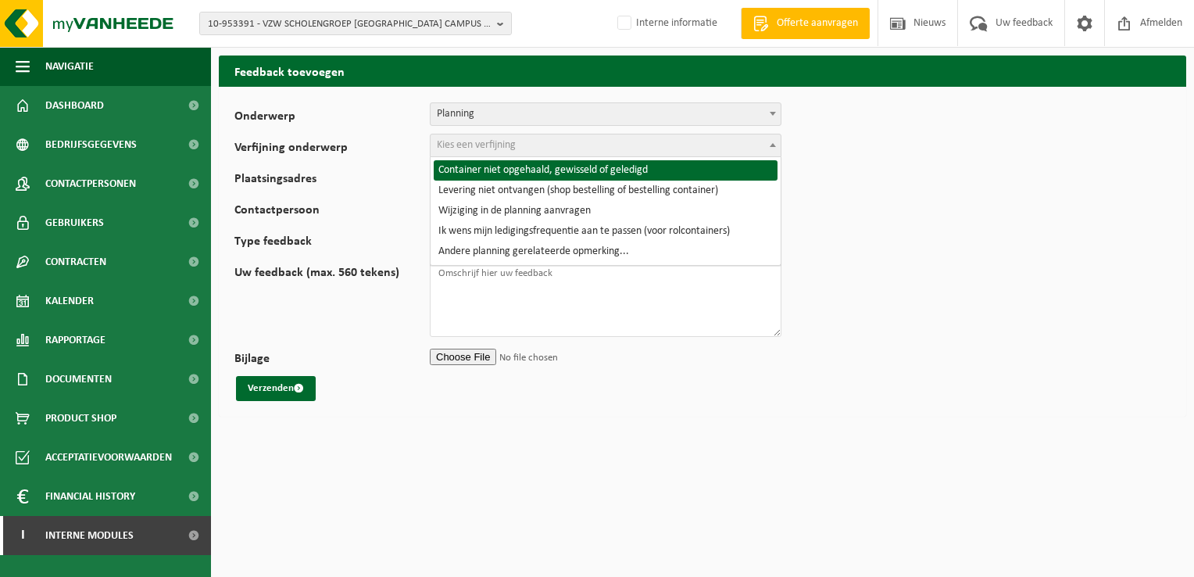
click at [480, 145] on span "Kies een verfijning" at bounding box center [476, 145] width 79 height 12
select select "2"
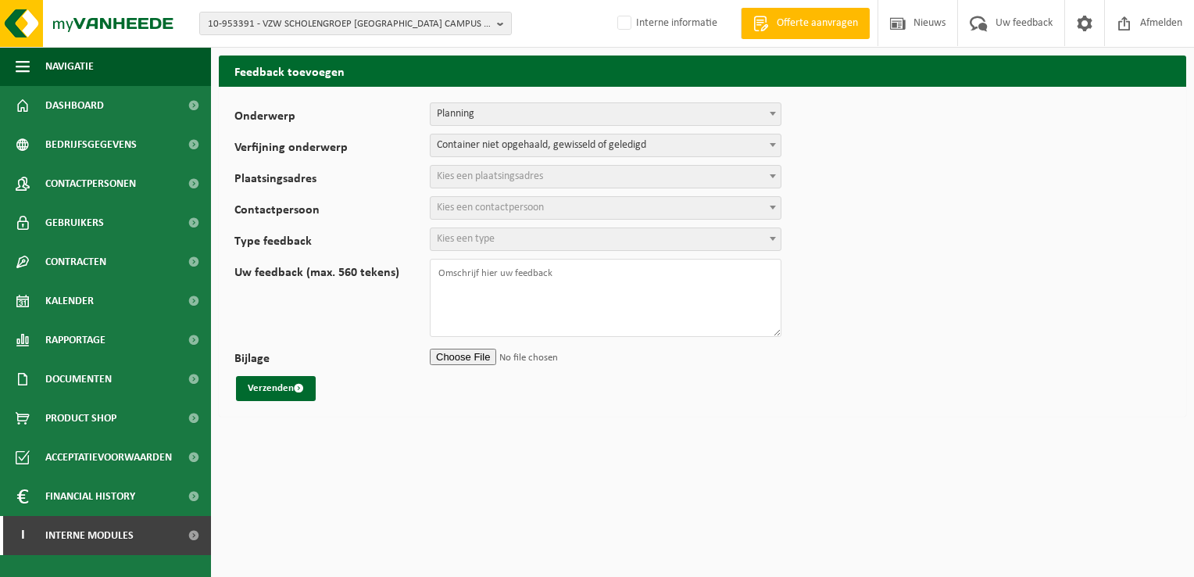
click at [477, 170] on span "Kies een plaatsingsadres" at bounding box center [490, 176] width 106 height 12
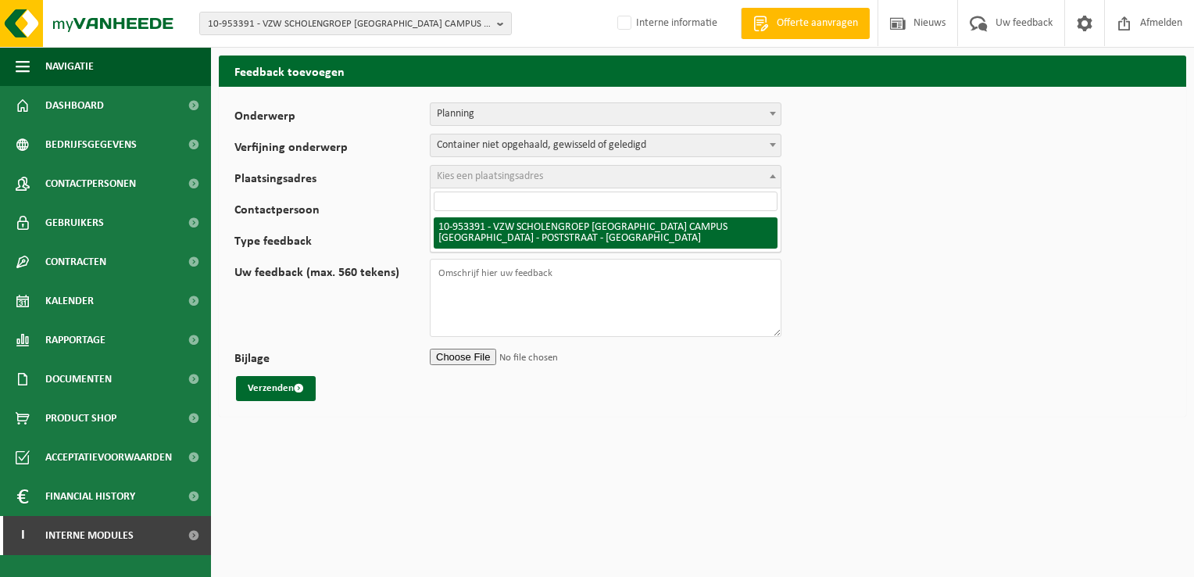
select select "143588"
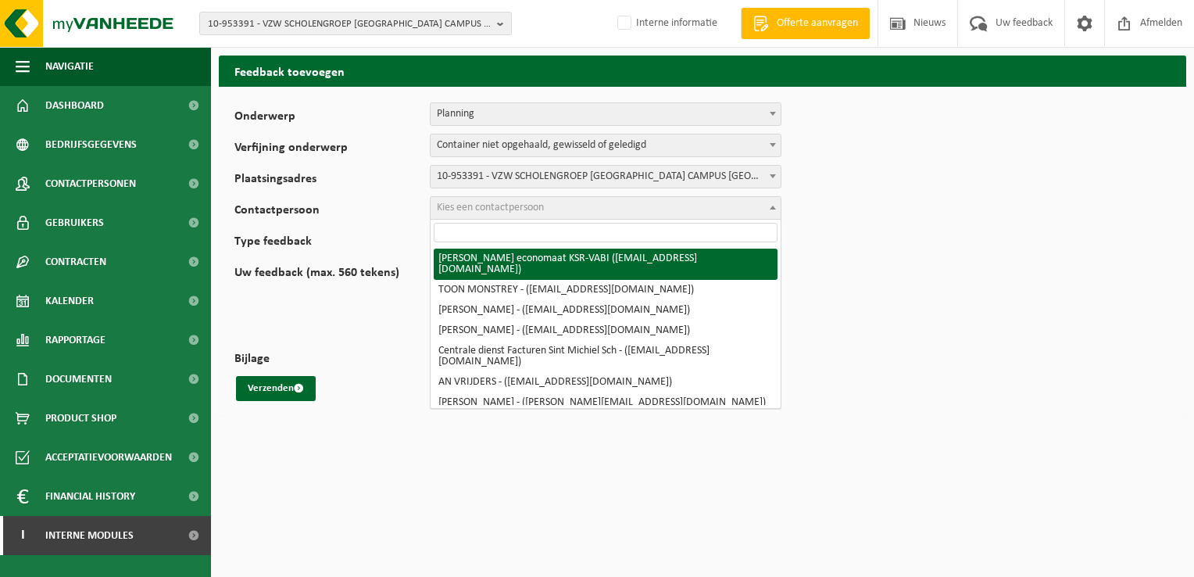
click at [544, 206] on span "Kies een contactpersoon" at bounding box center [490, 208] width 107 height 12
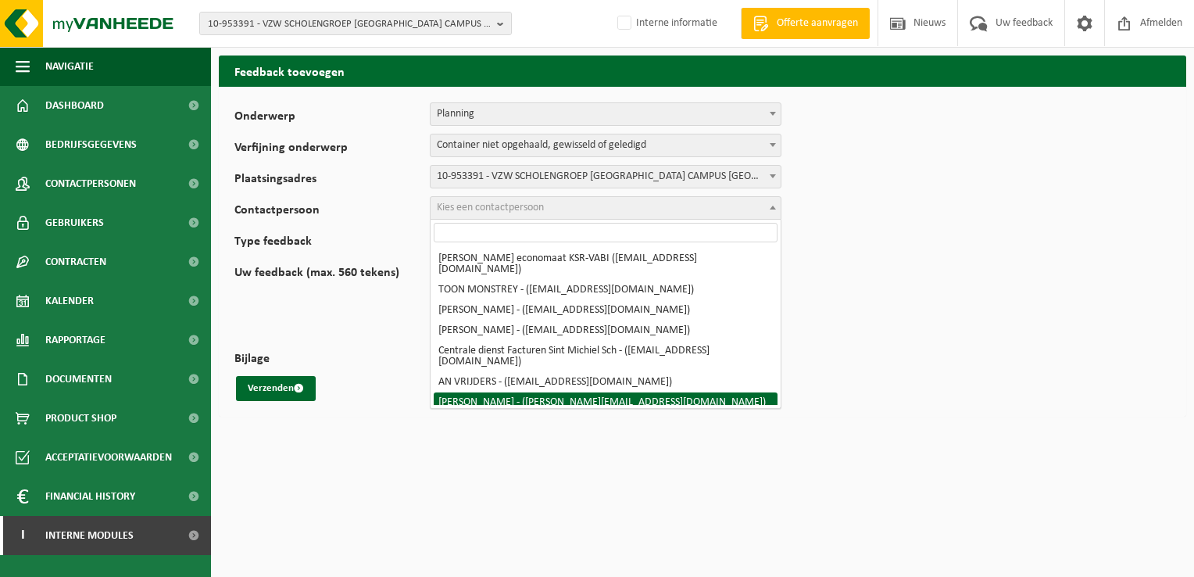
select select "102348"
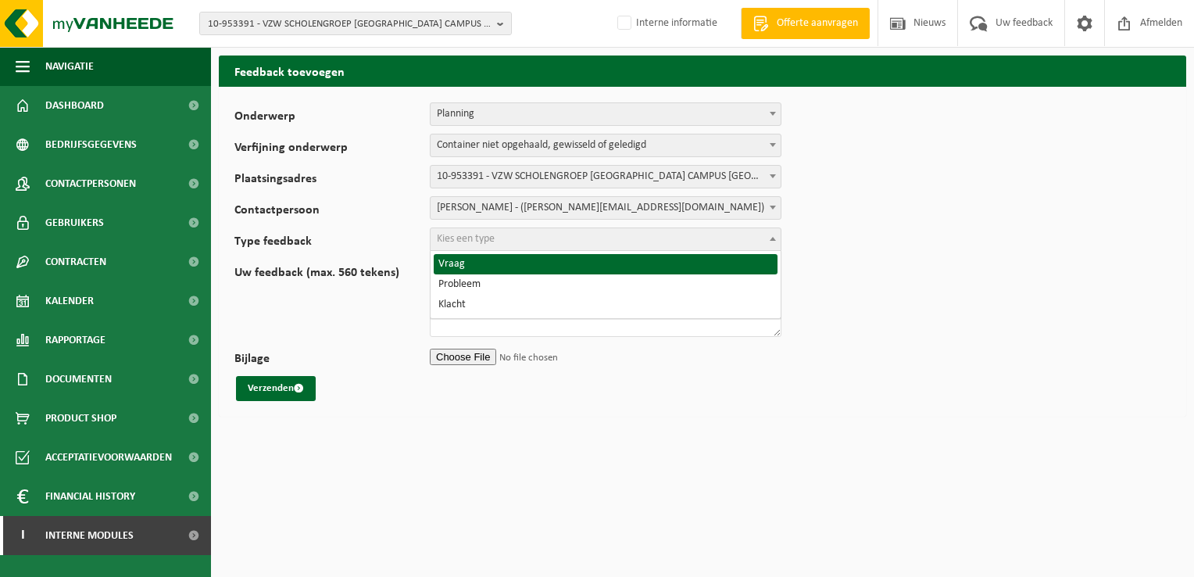
click at [528, 241] on span "Kies een type" at bounding box center [606, 239] width 350 height 22
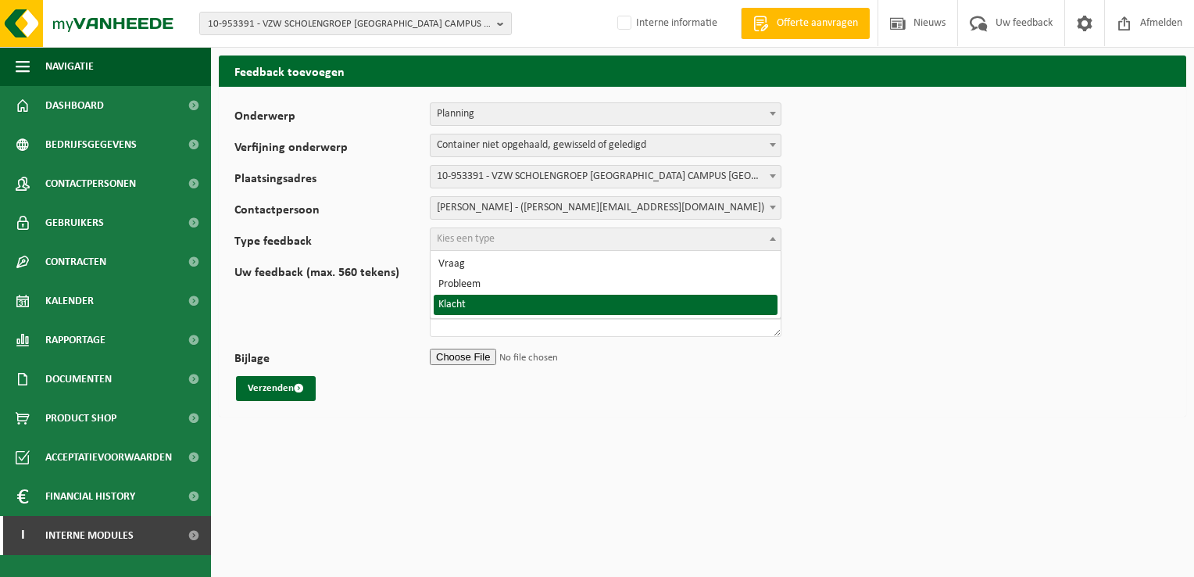
select select "COM"
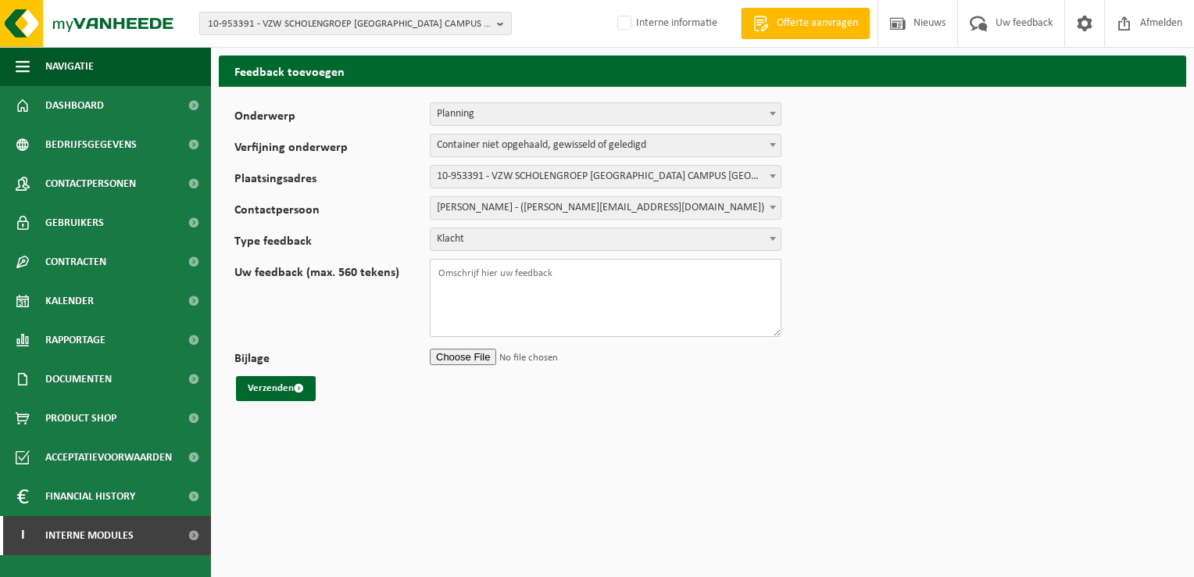
paste textarea "TL-VEL-114253"
paste textarea "WB-0140-HP voedingsafval, bevat producten van dierlijke oors"
click at [600, 301] on textarea "TL-VEL-114253 WB-0140-HP voedingsafval, bevat producten van dierlijke oors Goed…" at bounding box center [606, 298] width 352 height 78
click at [603, 292] on textarea "TL-VEL-114253 WB-0140-HP voedingsafval, bevat producten van dierlijke oors Goed…" at bounding box center [606, 298] width 352 height 78
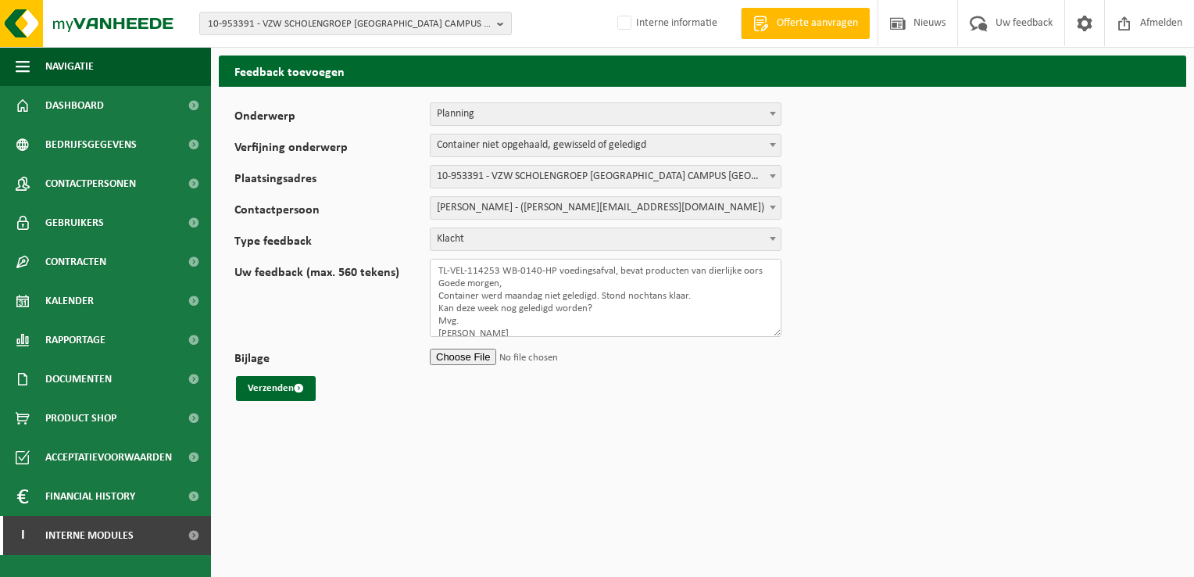
click at [717, 295] on textarea "TL-VEL-114253 WB-0140-HP voedingsafval, bevat producten van dierlijke oors Goed…" at bounding box center [606, 298] width 352 height 78
type textarea "TL-VEL-114253 WB-0140-HP voedingsafval, bevat producten van dierlijke oors Goed…"
click at [291, 391] on button "Verzenden" at bounding box center [276, 388] width 80 height 25
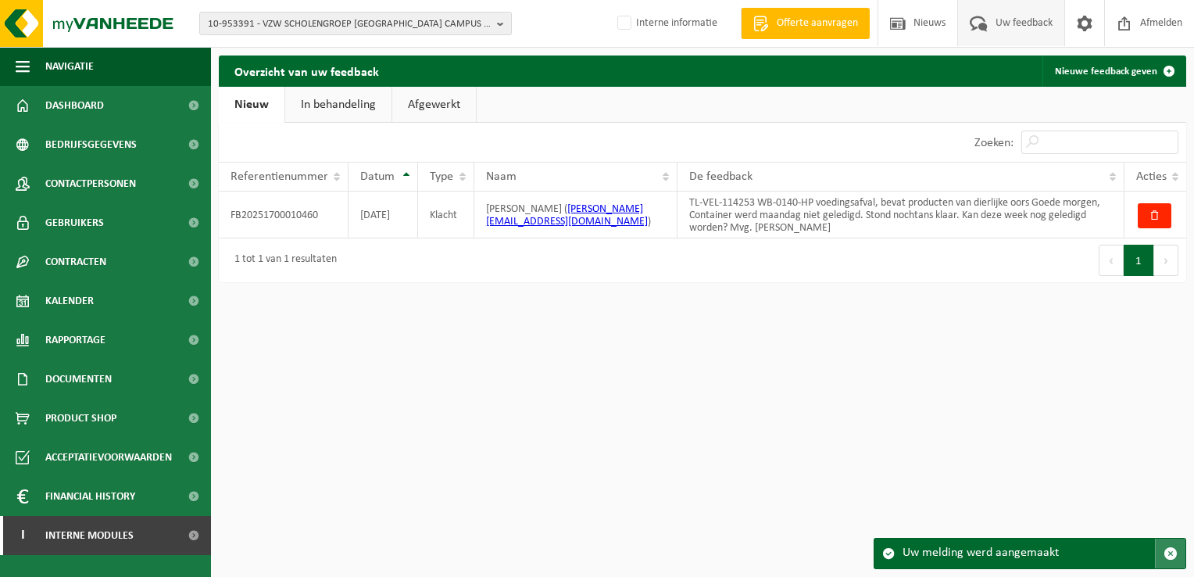
click at [1170, 556] on span "button" at bounding box center [1171, 553] width 14 height 14
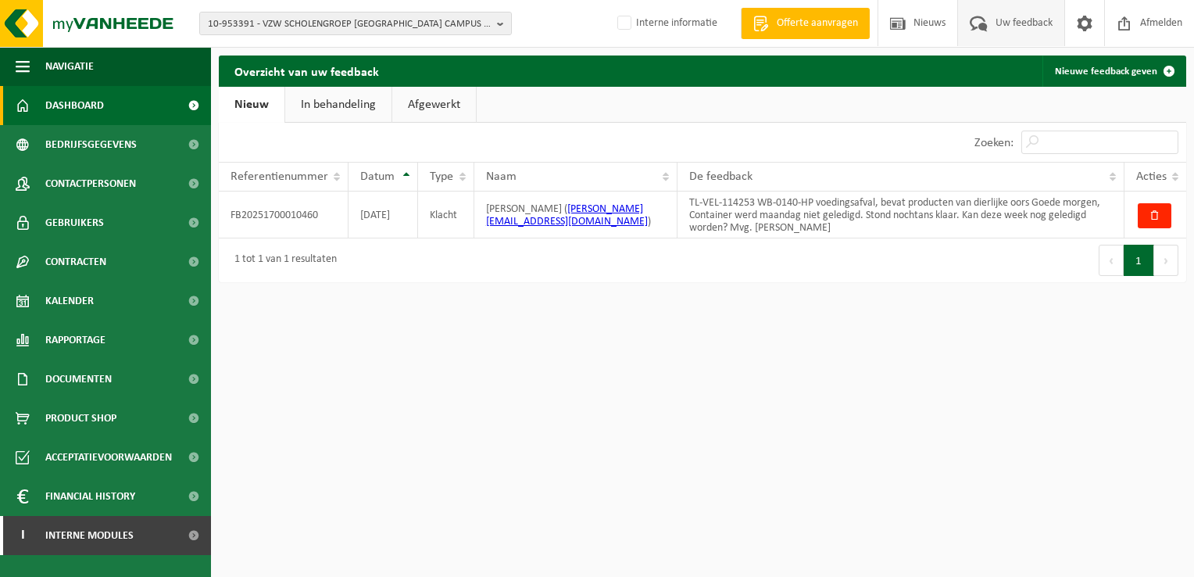
click at [77, 104] on span "Dashboard" at bounding box center [74, 105] width 59 height 39
